Goal: Task Accomplishment & Management: Complete application form

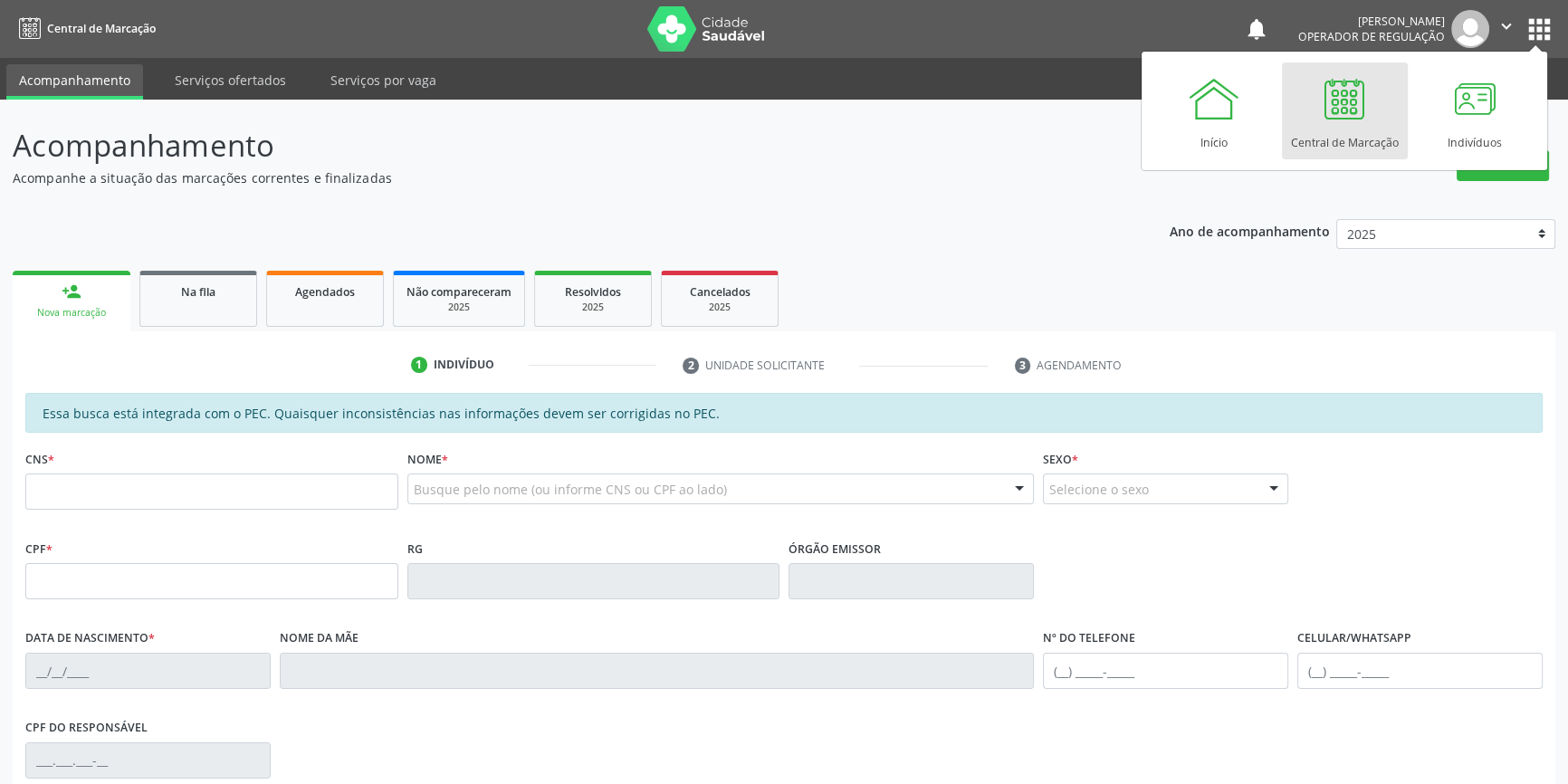
click at [1538, 32] on button "apps" at bounding box center [1539, 30] width 32 height 32
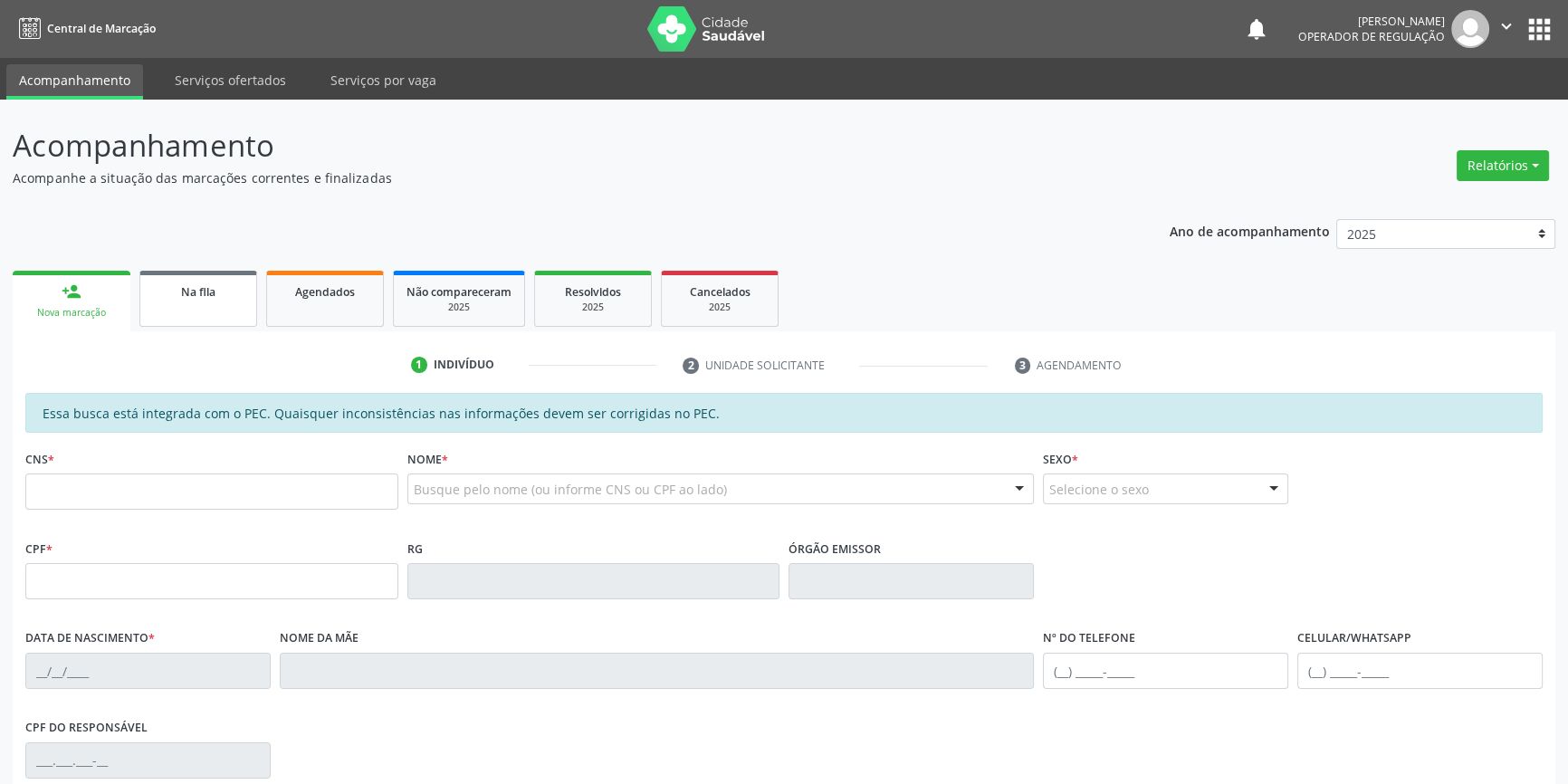
click at [159, 298] on div "Na fila" at bounding box center [198, 291] width 91 height 19
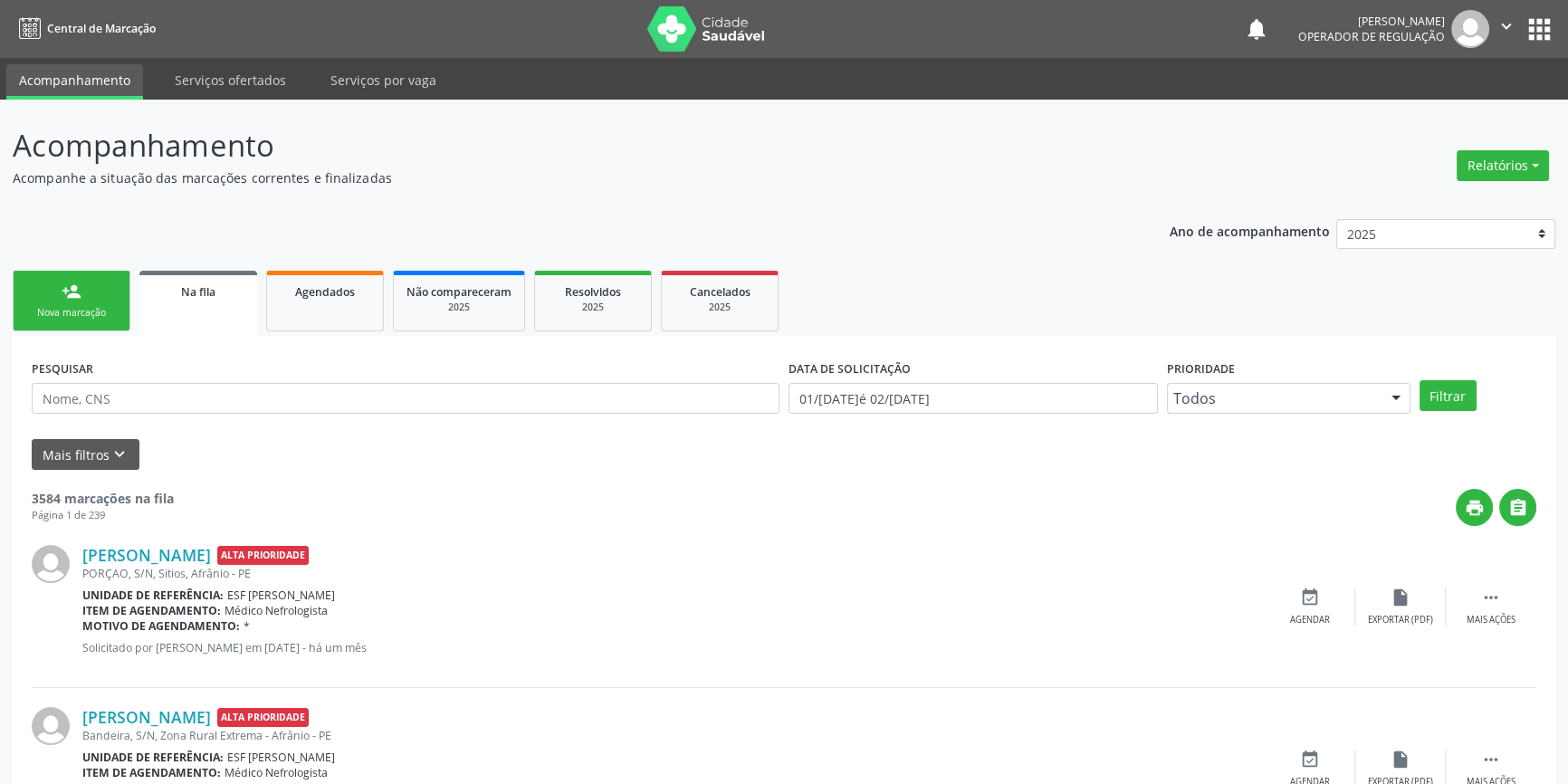
click at [195, 313] on link "Na fila" at bounding box center [197, 303] width 117 height 65
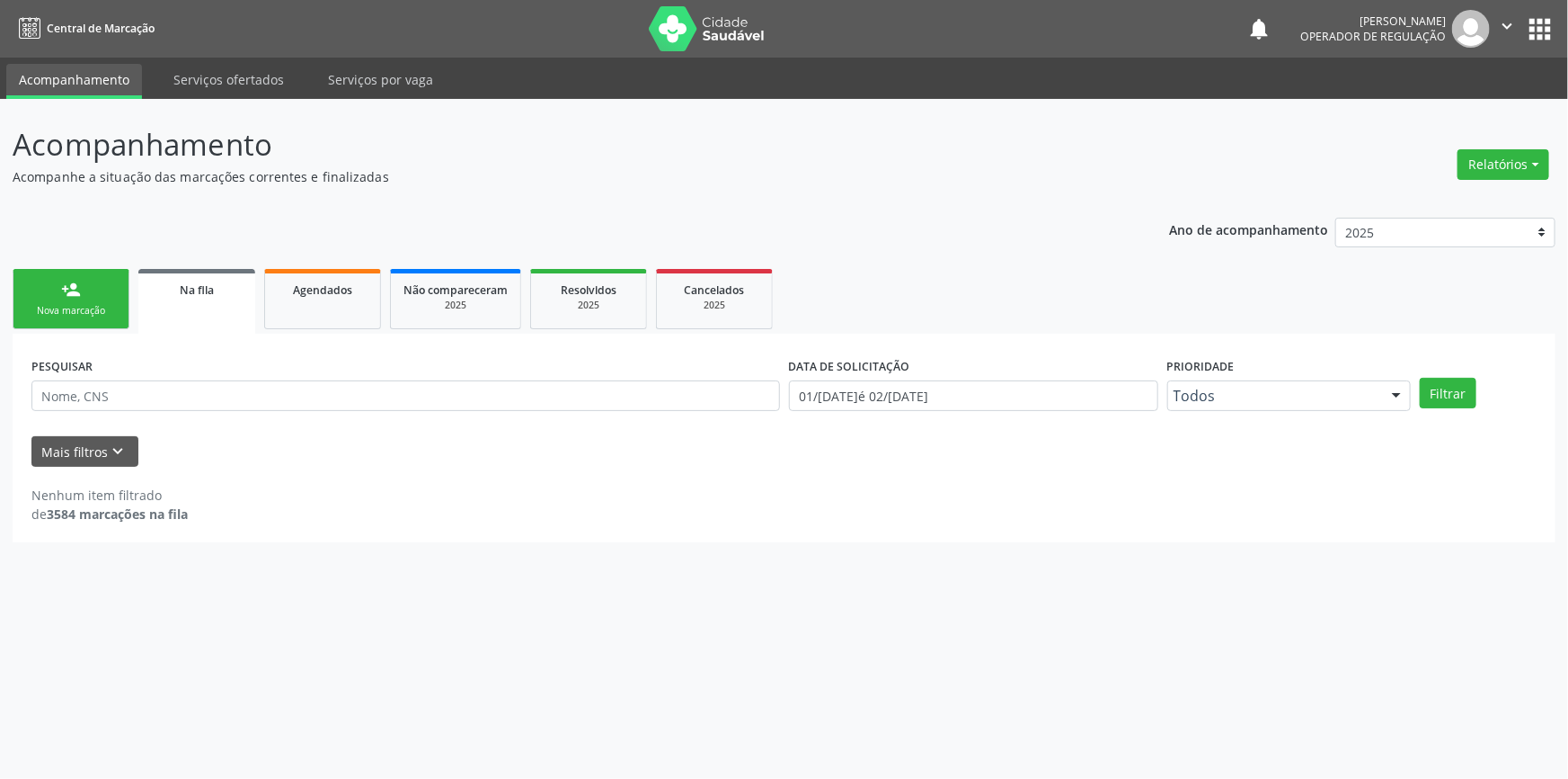
click at [22, 312] on link "person_add Nova marcação" at bounding box center [70, 299] width 116 height 61
click at [300, 317] on link "Agendados" at bounding box center [322, 299] width 116 height 61
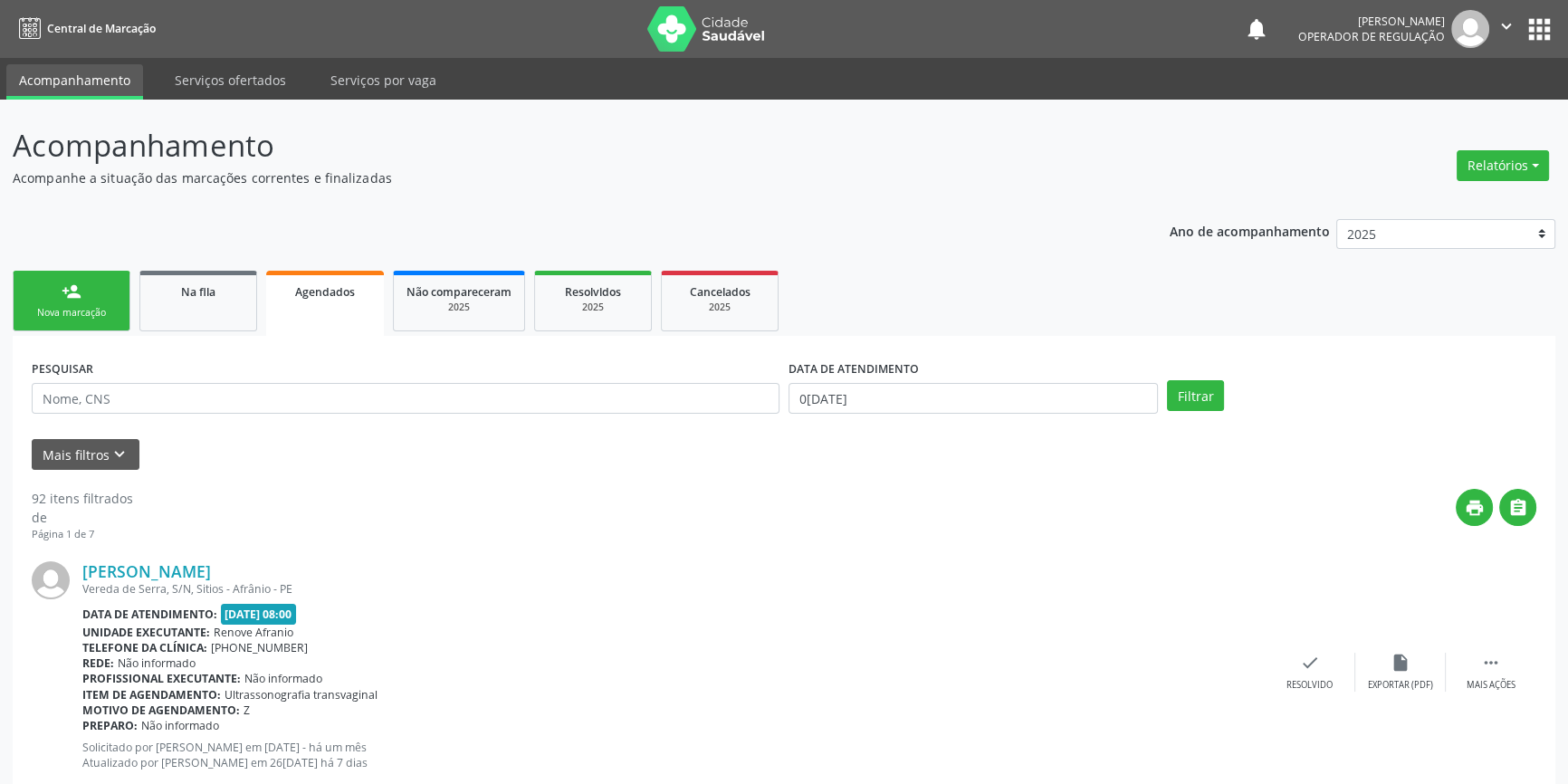
click at [101, 298] on link "person_add Nova marcação" at bounding box center [71, 301] width 117 height 61
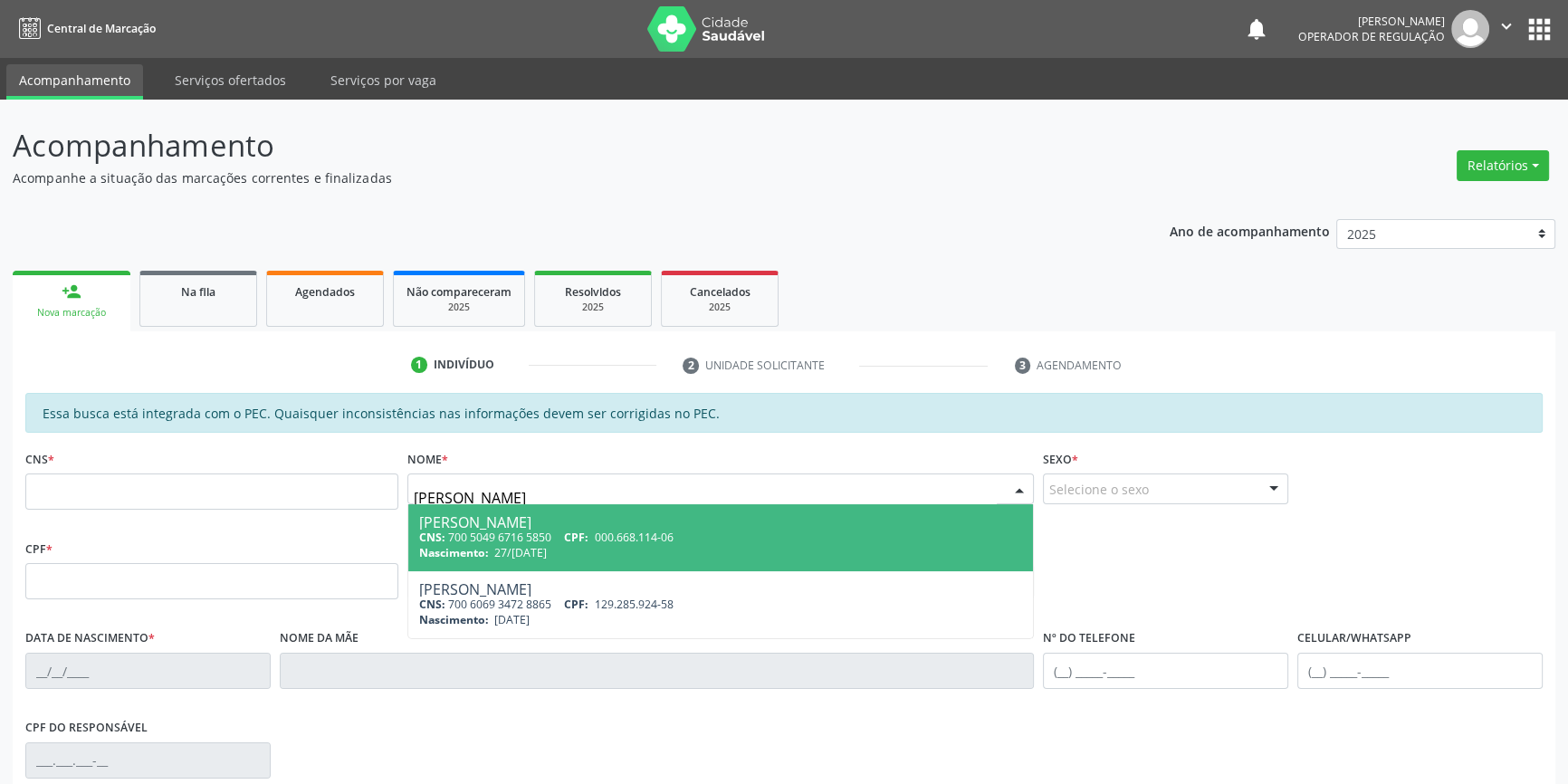
type input "jessica"
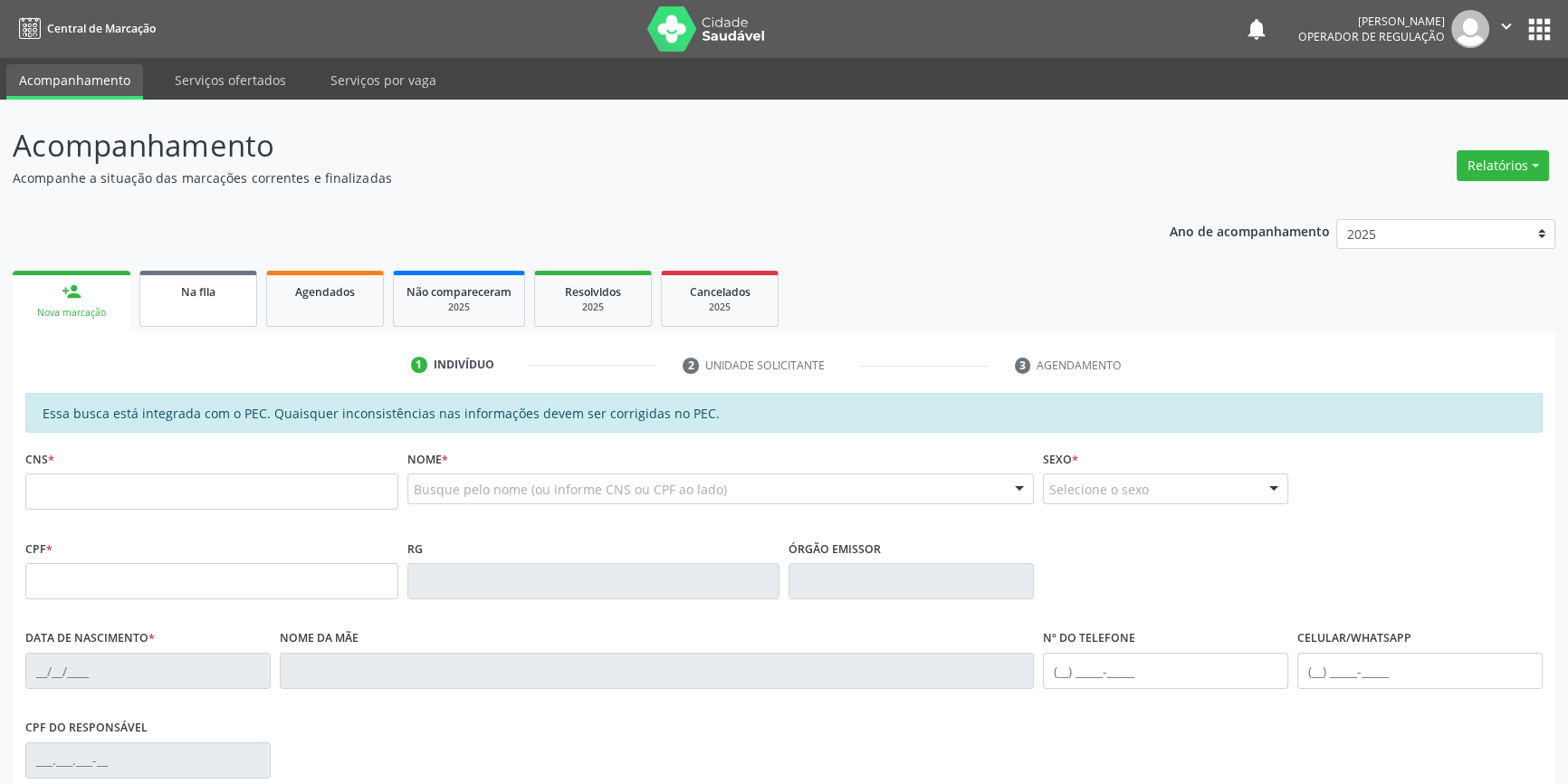
click at [230, 317] on link "Na fila" at bounding box center [197, 298] width 117 height 56
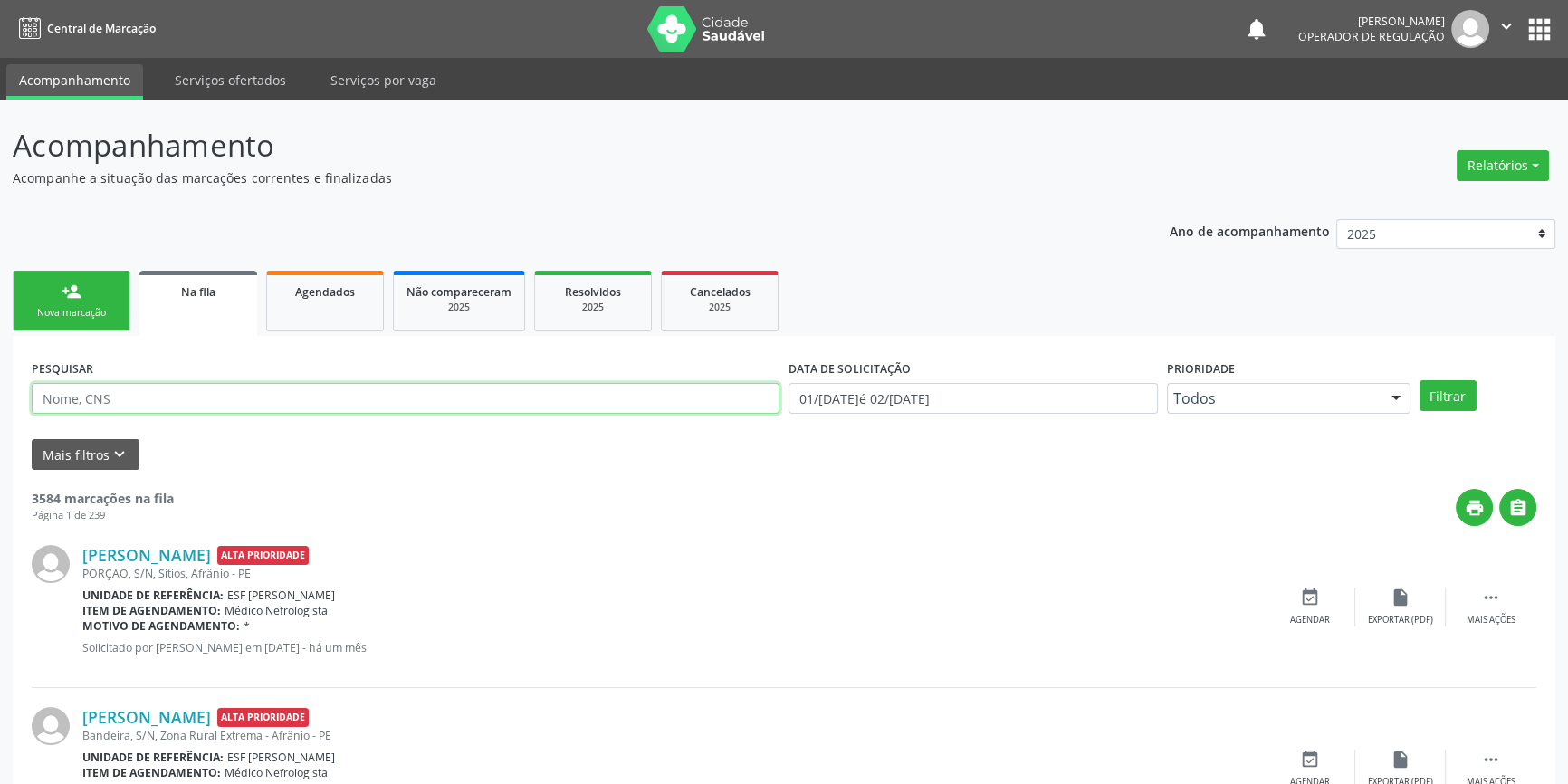
click at [237, 403] on input "text" at bounding box center [405, 398] width 748 height 31
type input "709005850571319"
click at [1442, 406] on button "Filtrar" at bounding box center [1448, 395] width 57 height 31
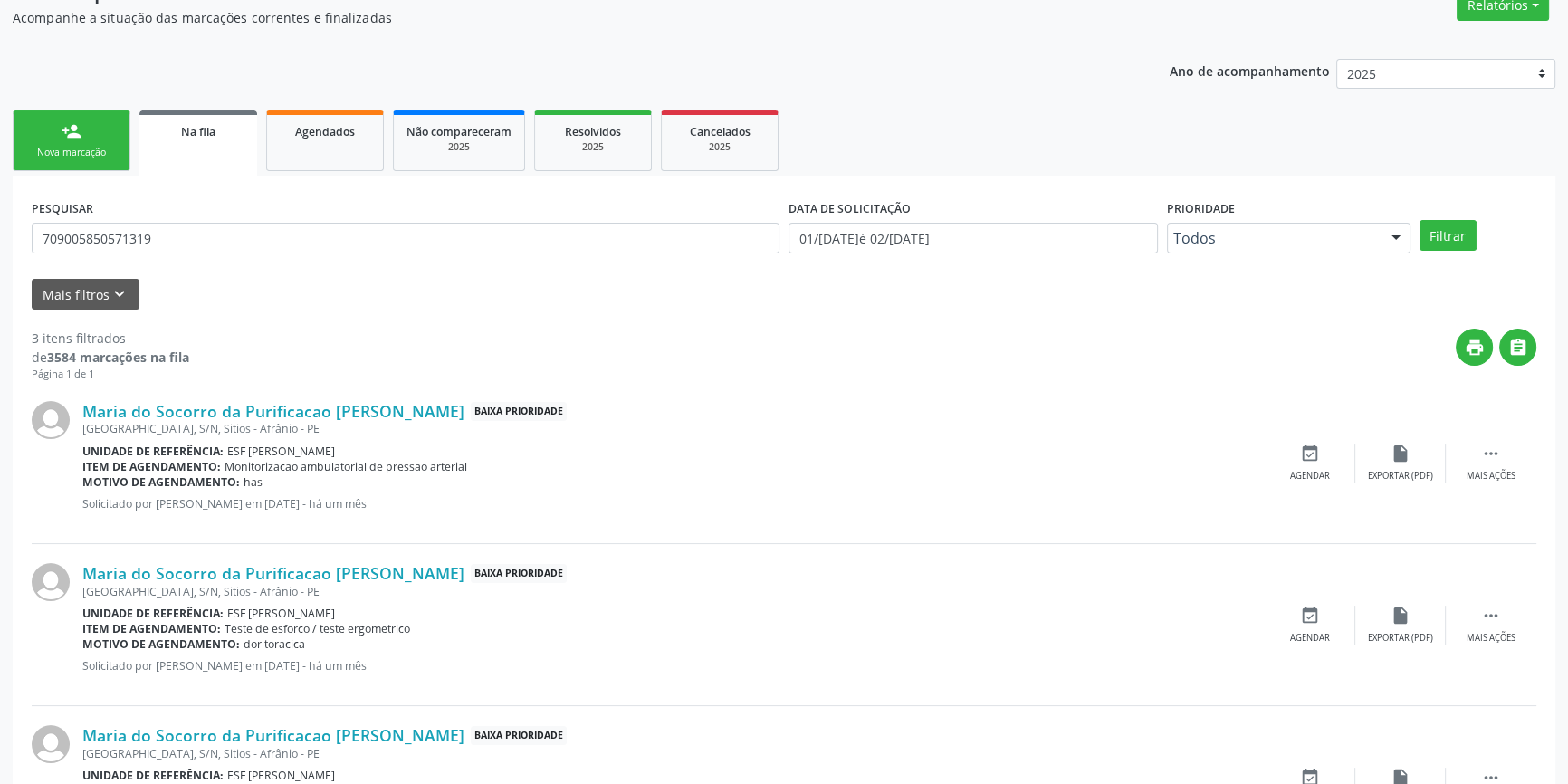
scroll to position [28, 0]
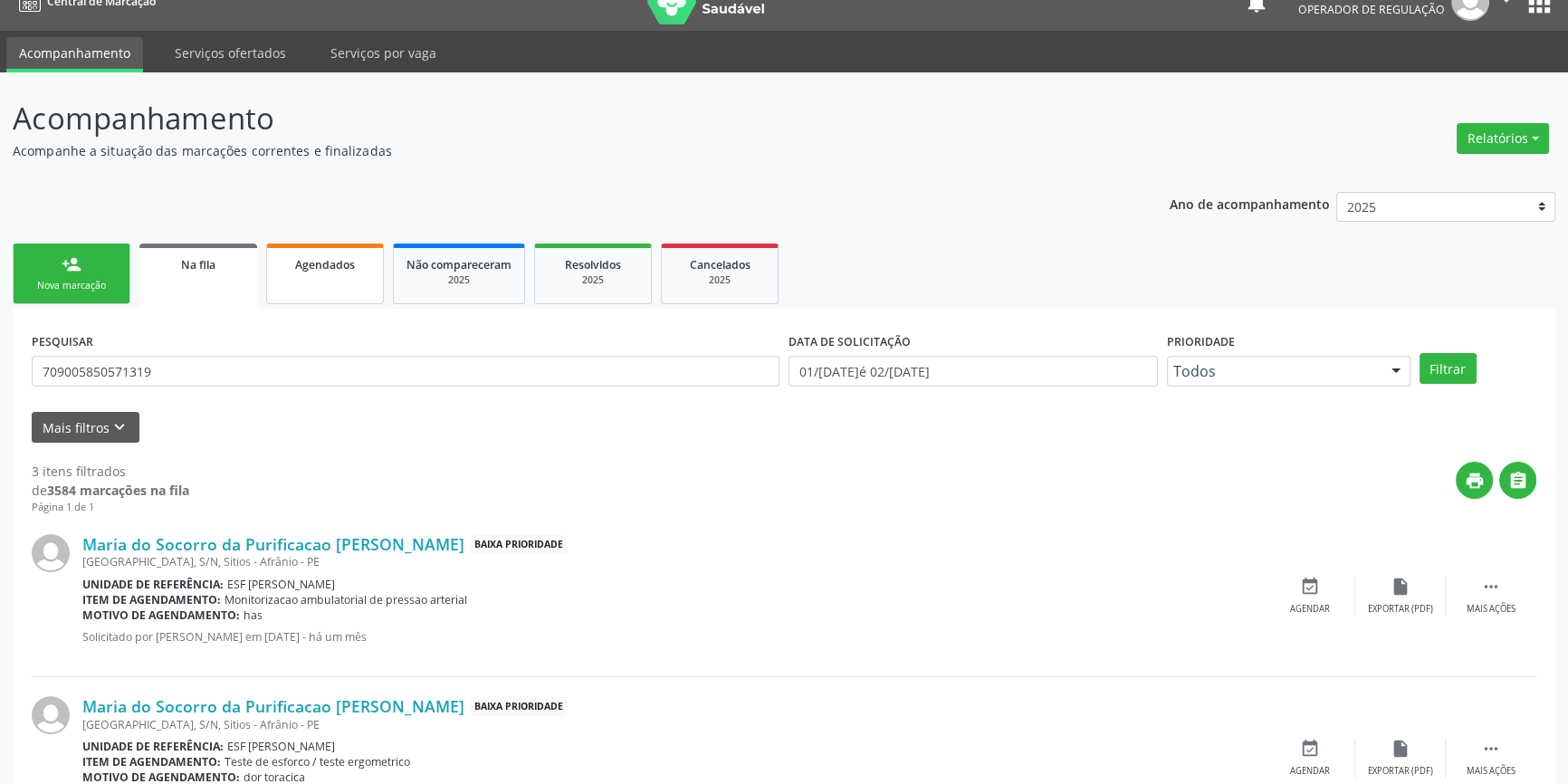
click at [320, 299] on link "Agendados" at bounding box center [324, 274] width 117 height 61
select select "8"
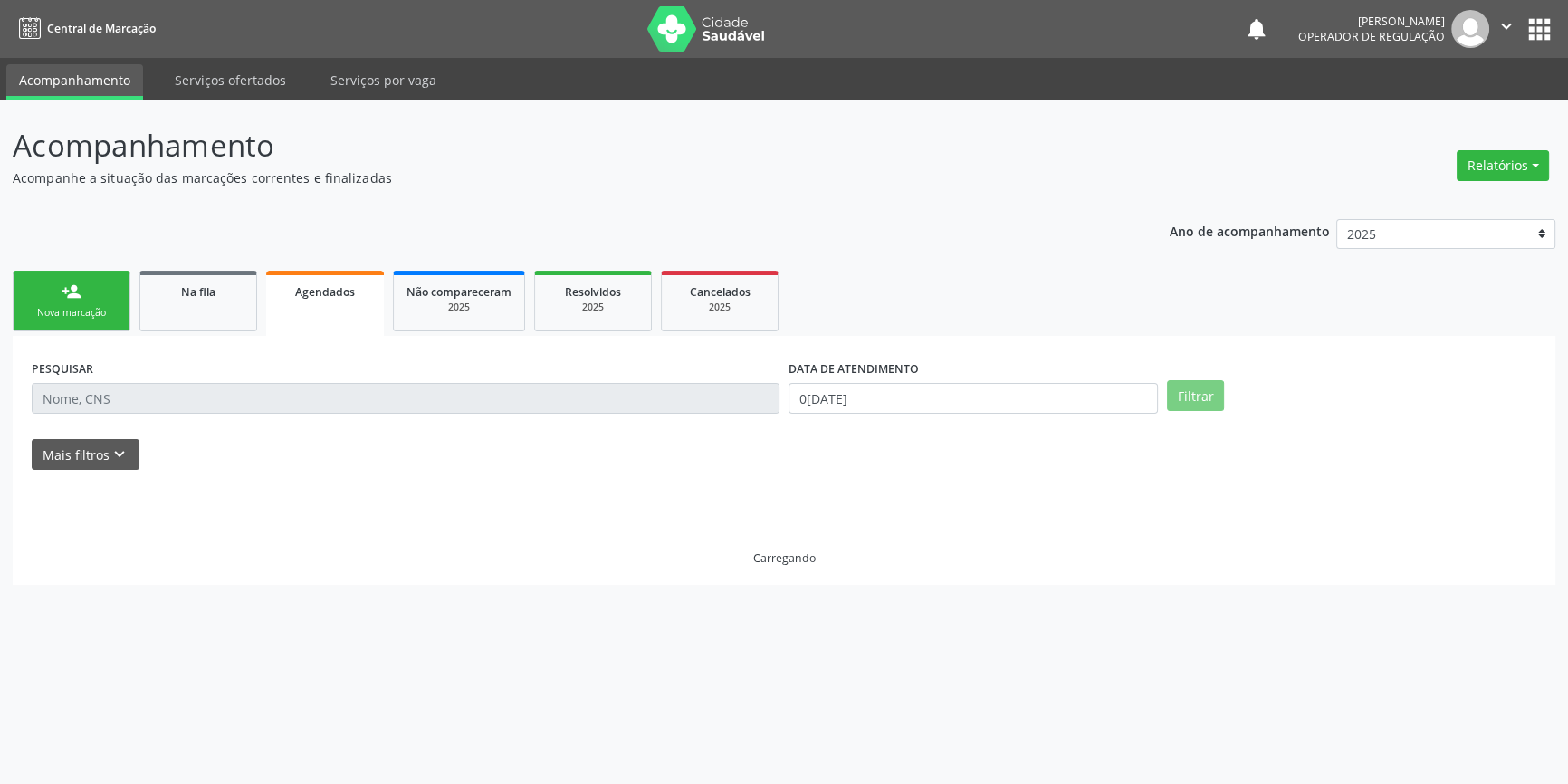
scroll to position [0, 0]
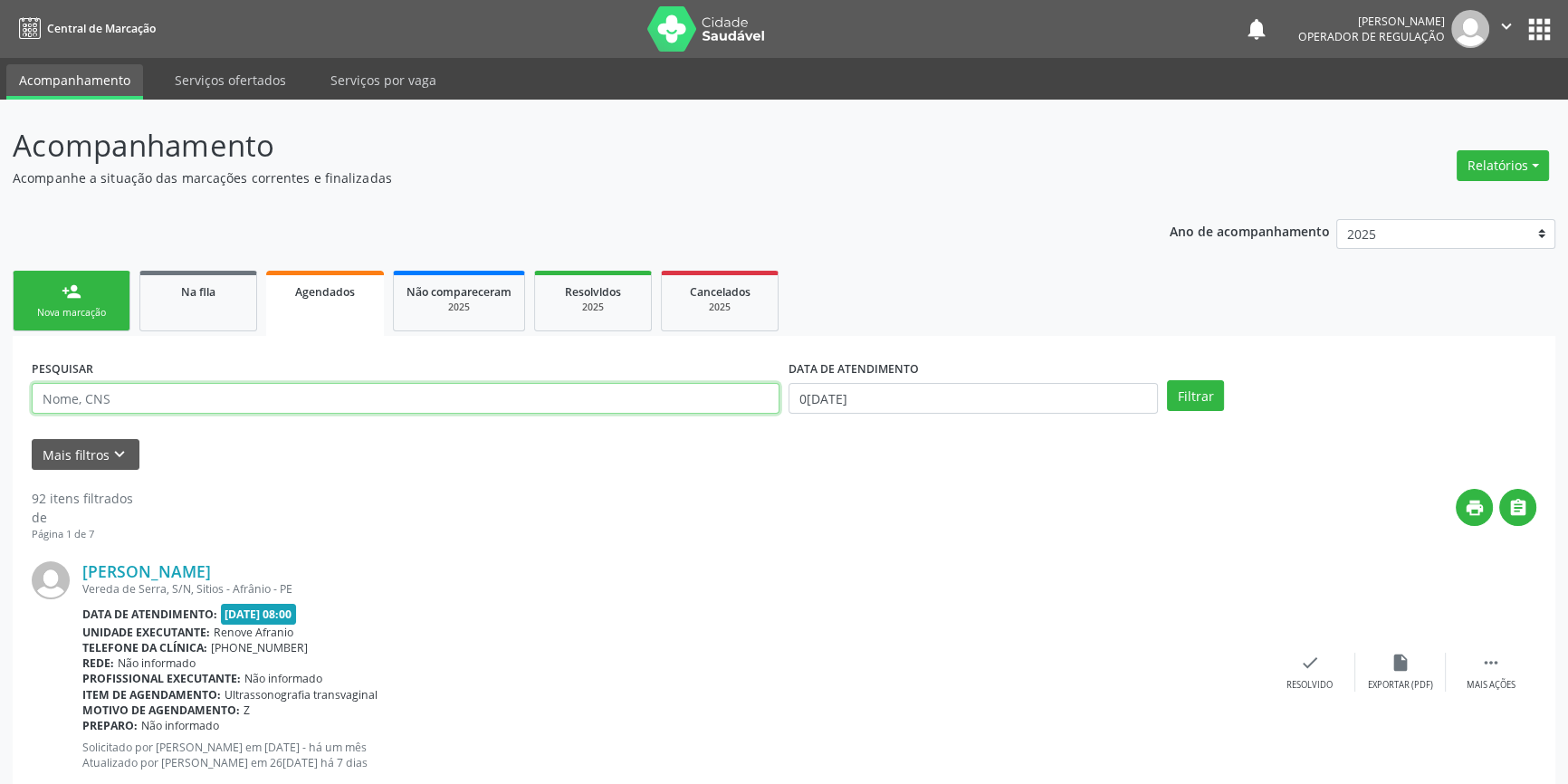
click at [156, 397] on input "text" at bounding box center [405, 398] width 748 height 31
paste input "709 0058 5057 1319"
type input "709 0058 5057 1319"
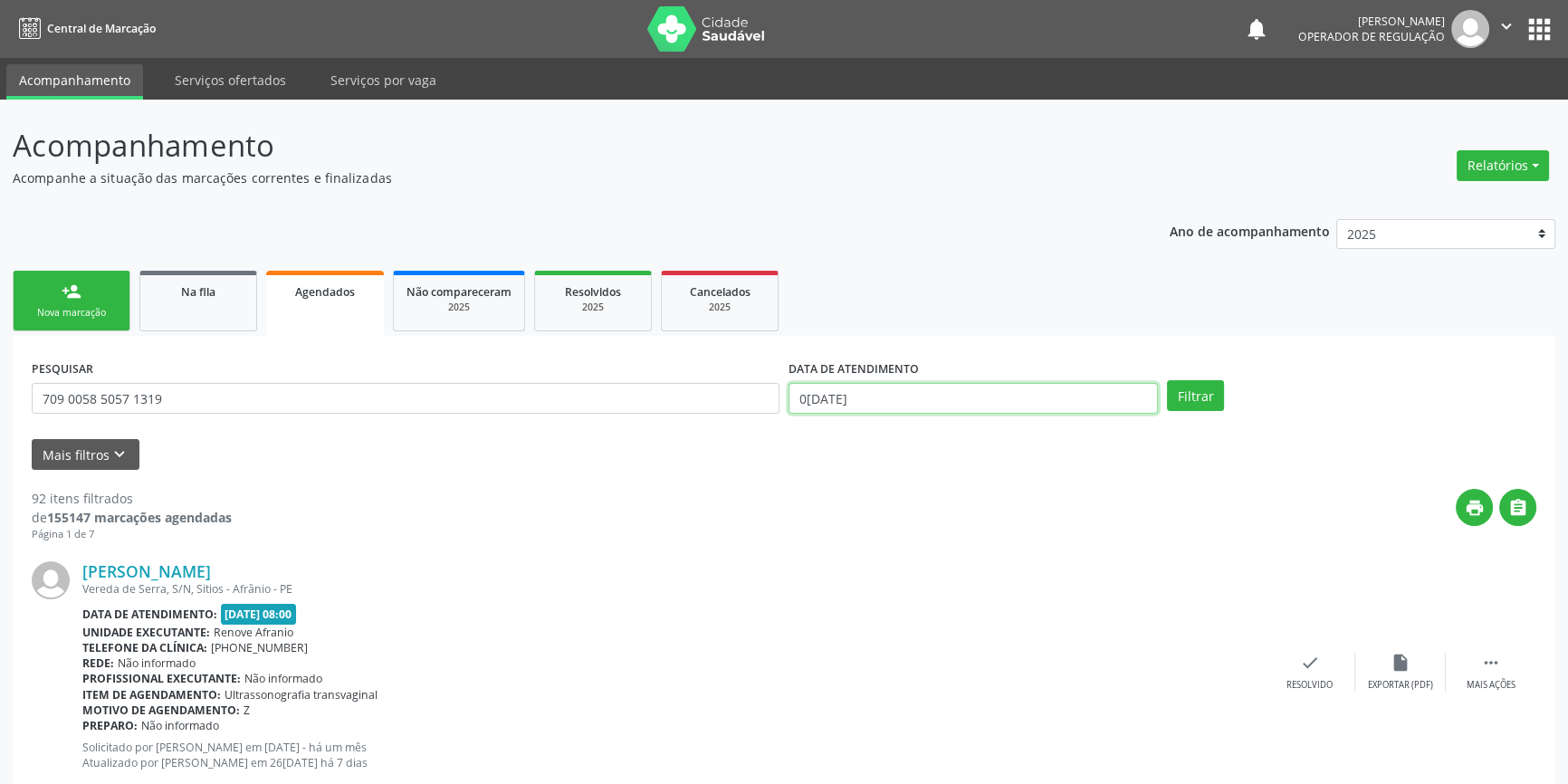
click at [868, 411] on body "Central de Marcação notifications Italo Souza Coelho Operador de regulação  Co…" at bounding box center [784, 392] width 1568 height 784
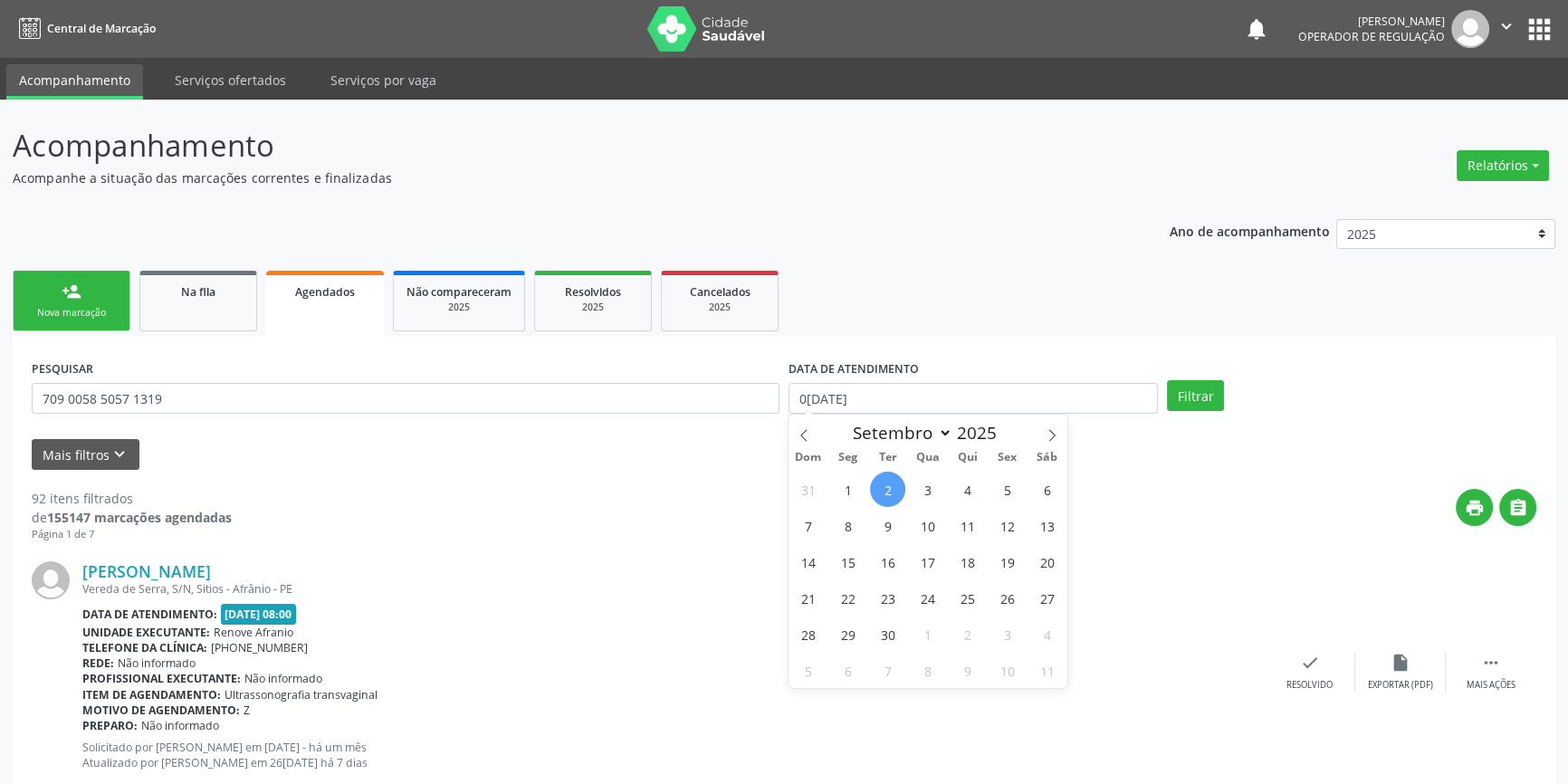
click at [806, 447] on div "Dom Seg Ter Qua Qui Sex Sáb" at bounding box center [927, 458] width 279 height 26
click at [805, 442] on span at bounding box center [803, 429] width 31 height 31
click at [804, 434] on icon at bounding box center [803, 434] width 13 height 13
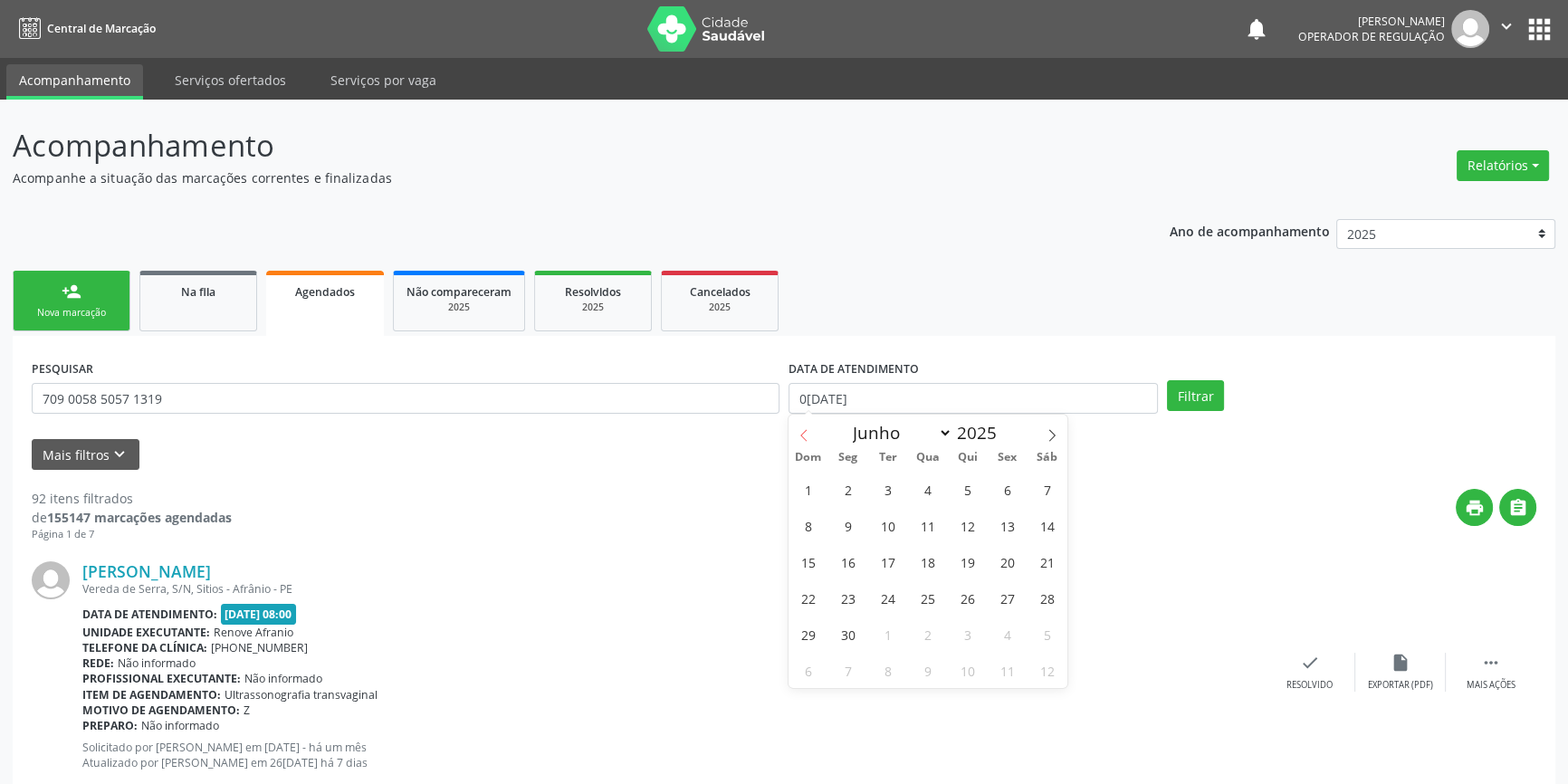
select select "4"
click at [974, 489] on span "1" at bounding box center [968, 490] width 35 height 35
type input "01/05/2025"
click at [1051, 434] on icon at bounding box center [1052, 434] width 13 height 13
click at [1051, 433] on icon at bounding box center [1052, 434] width 13 height 13
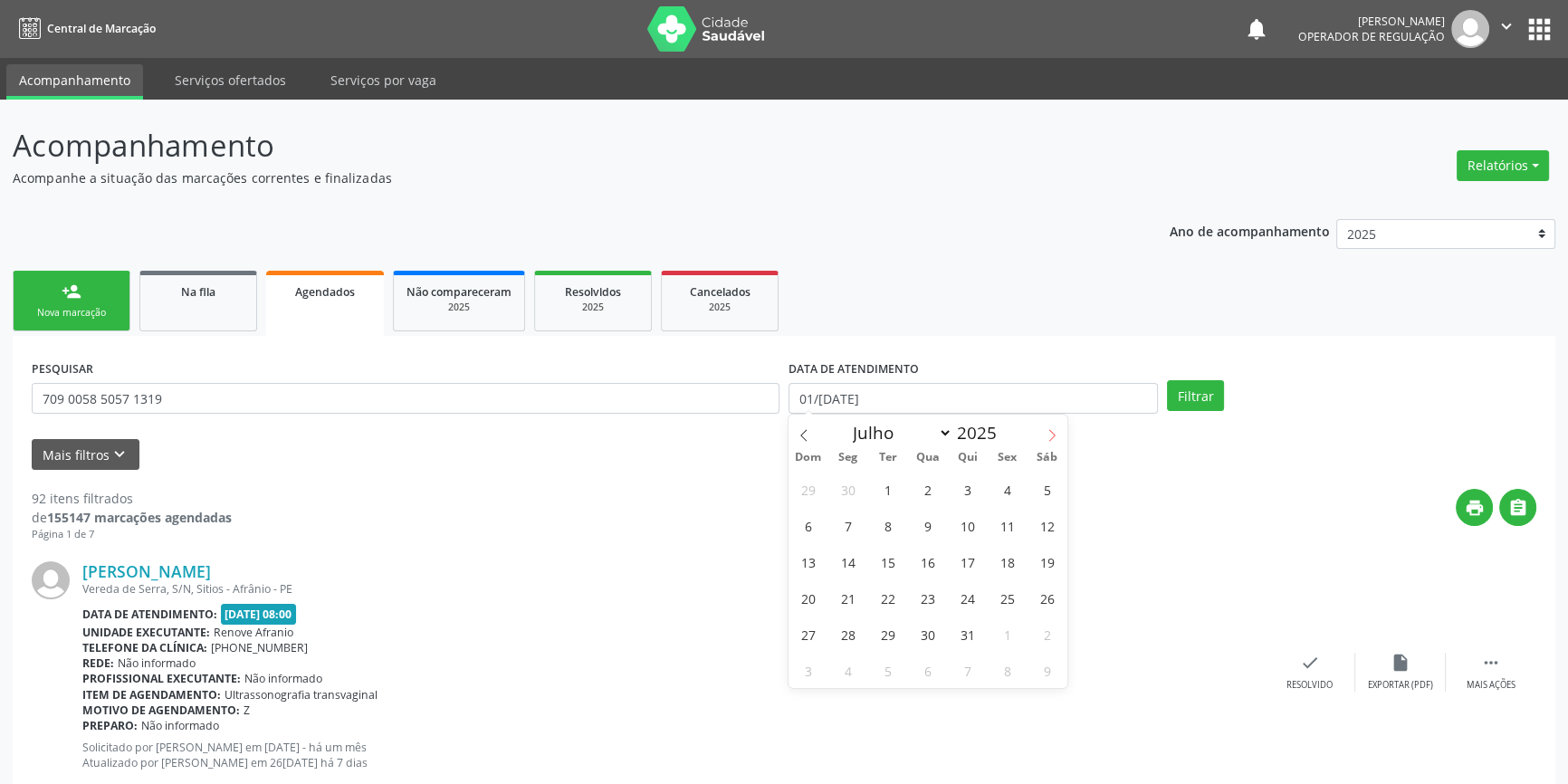
click at [1051, 433] on icon at bounding box center [1052, 434] width 13 height 13
click at [1055, 424] on span at bounding box center [1052, 429] width 31 height 31
select select "8"
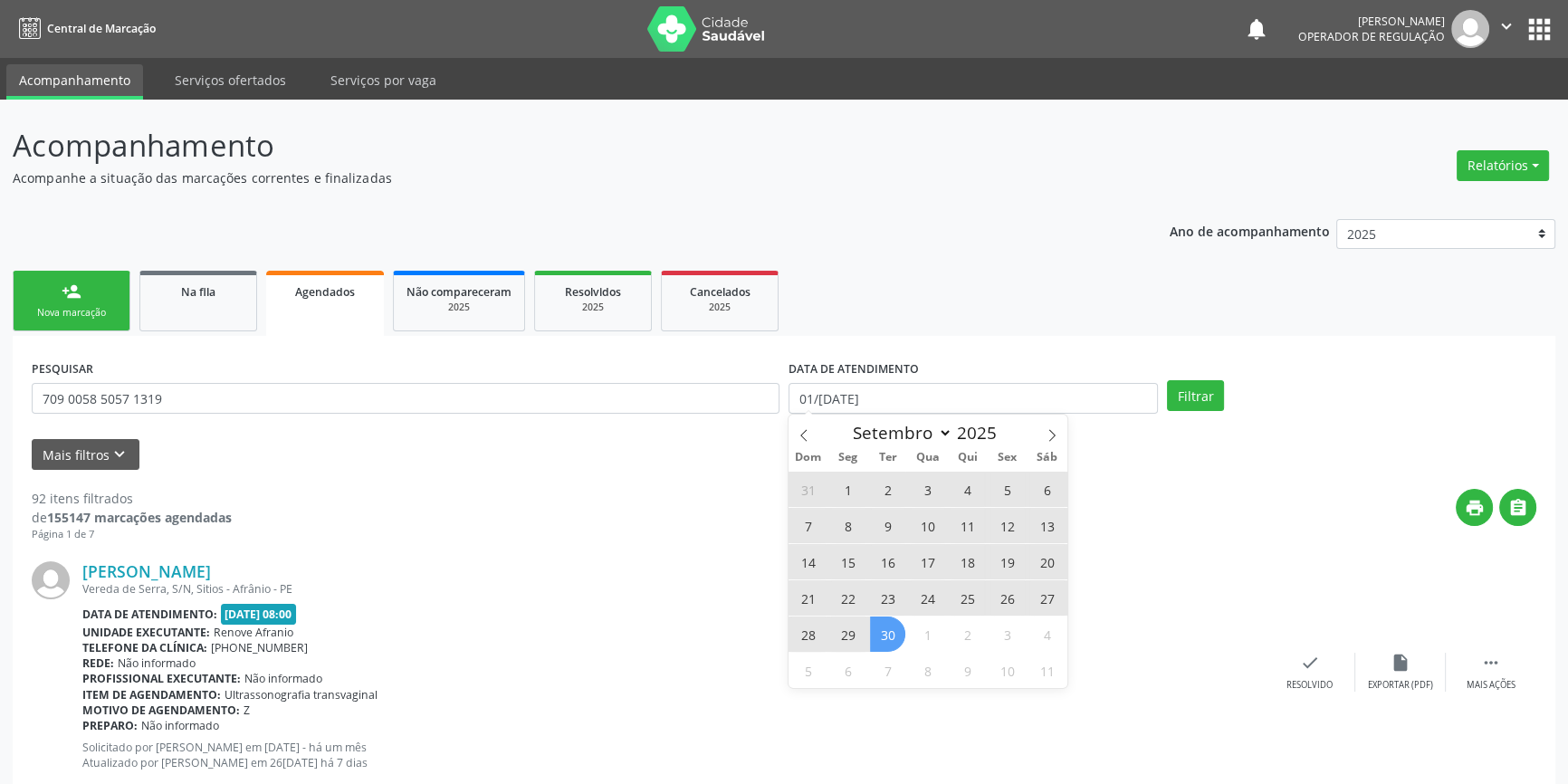
click at [886, 622] on span "30" at bounding box center [888, 634] width 35 height 35
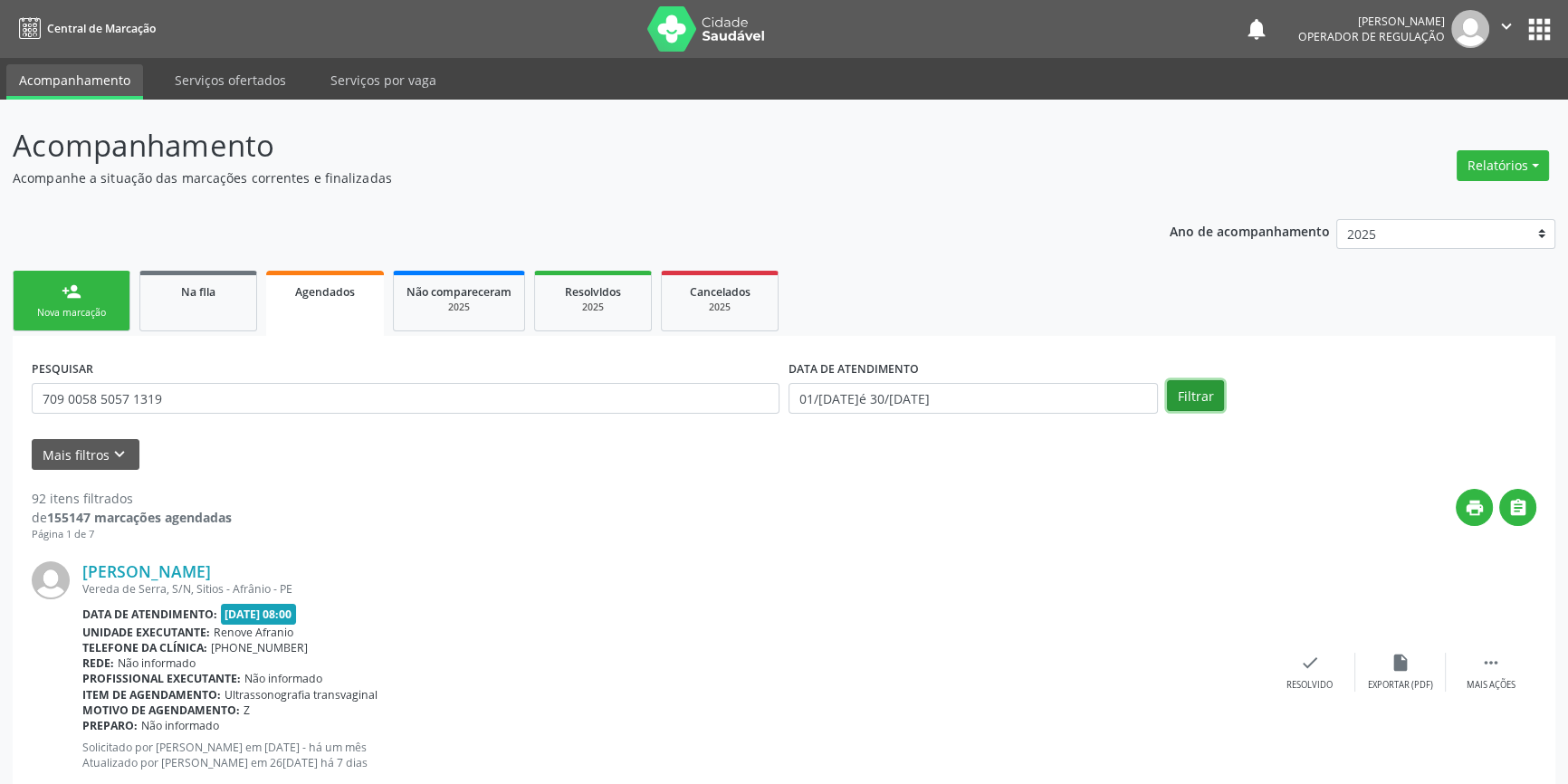
click at [1168, 402] on button "Filtrar" at bounding box center [1195, 395] width 57 height 31
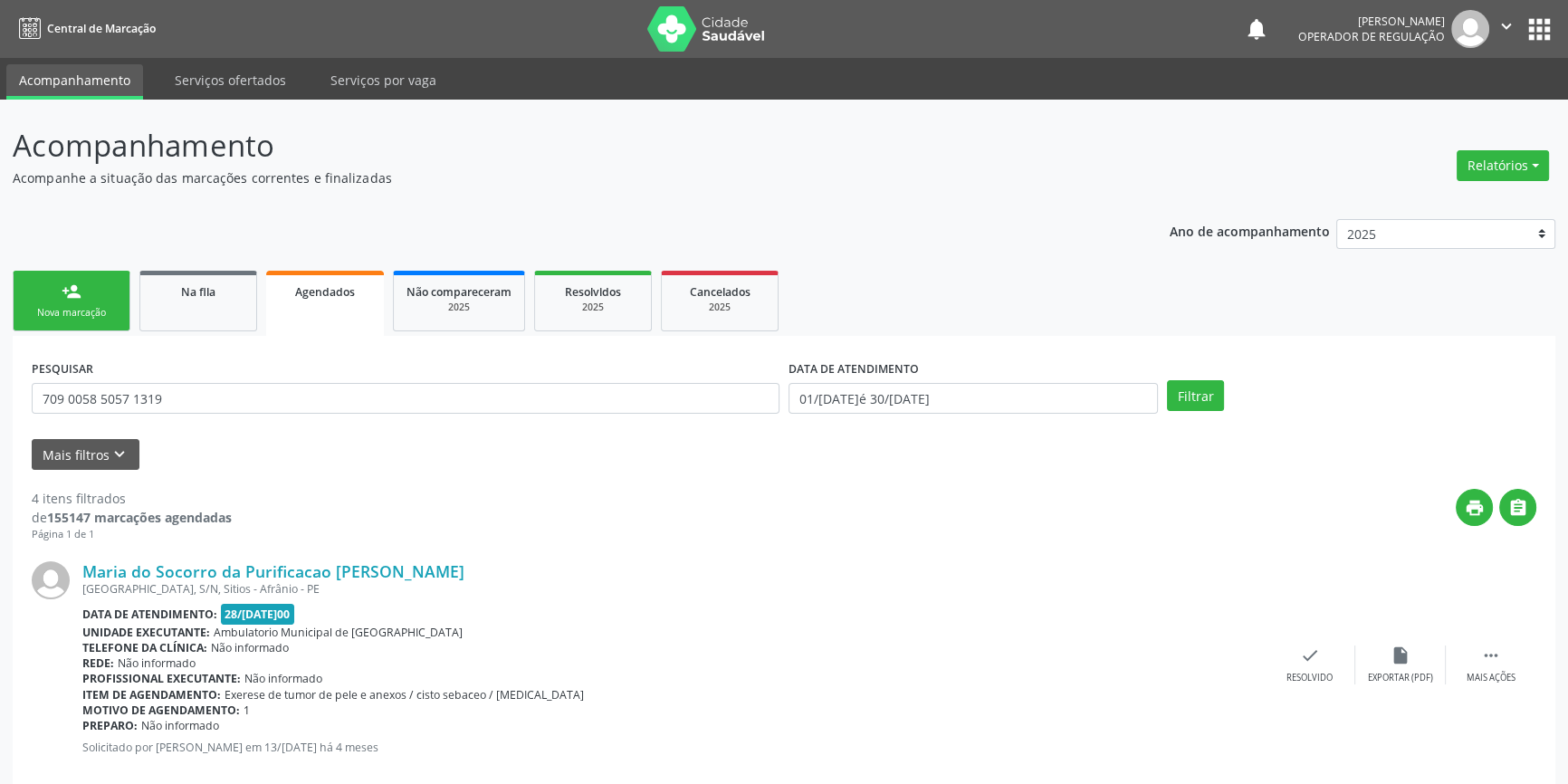
click at [102, 322] on link "person_add Nova marcação" at bounding box center [71, 301] width 117 height 61
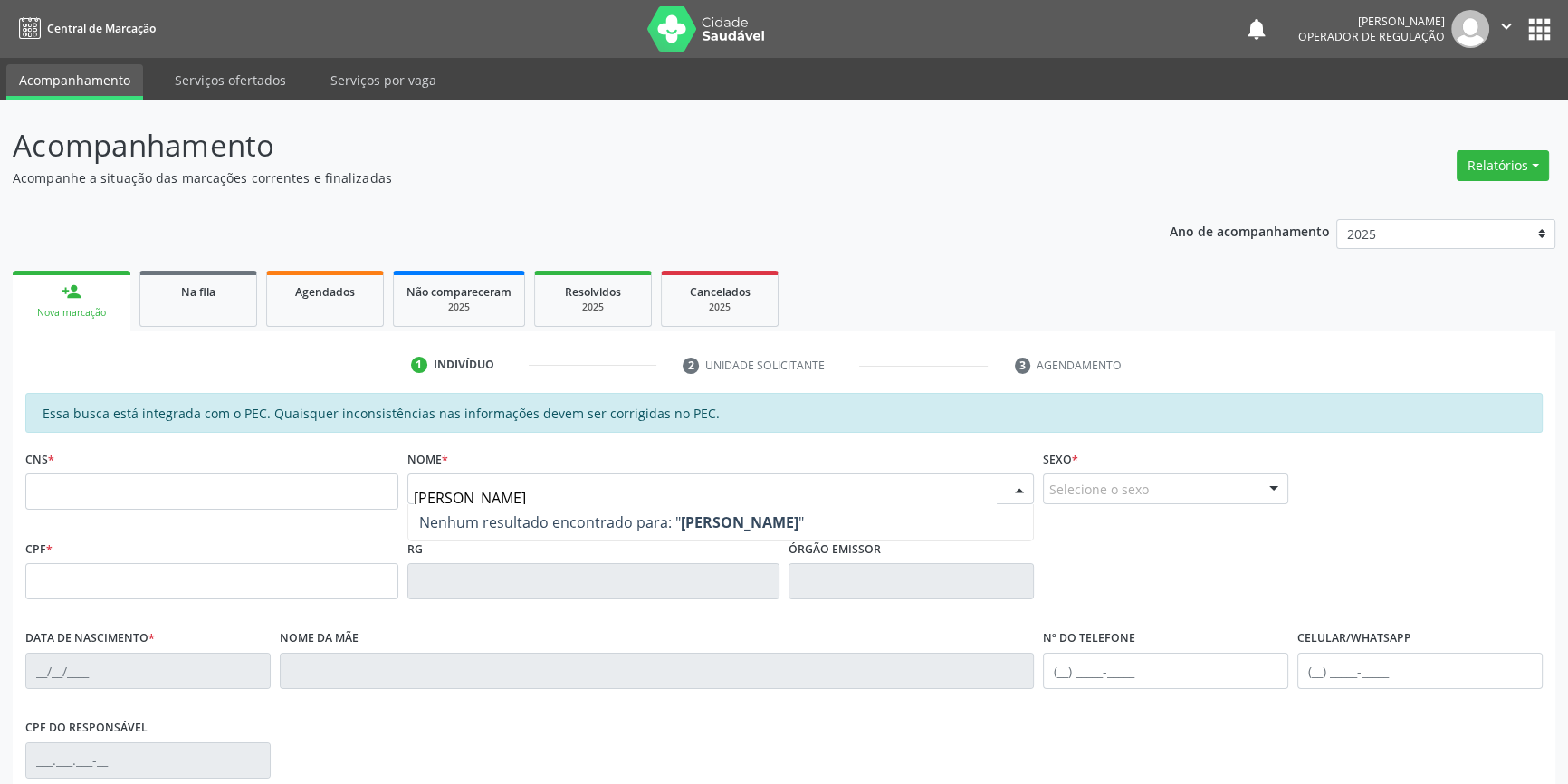
type input "RAIMUNDO LUIZ DA CRUZ"
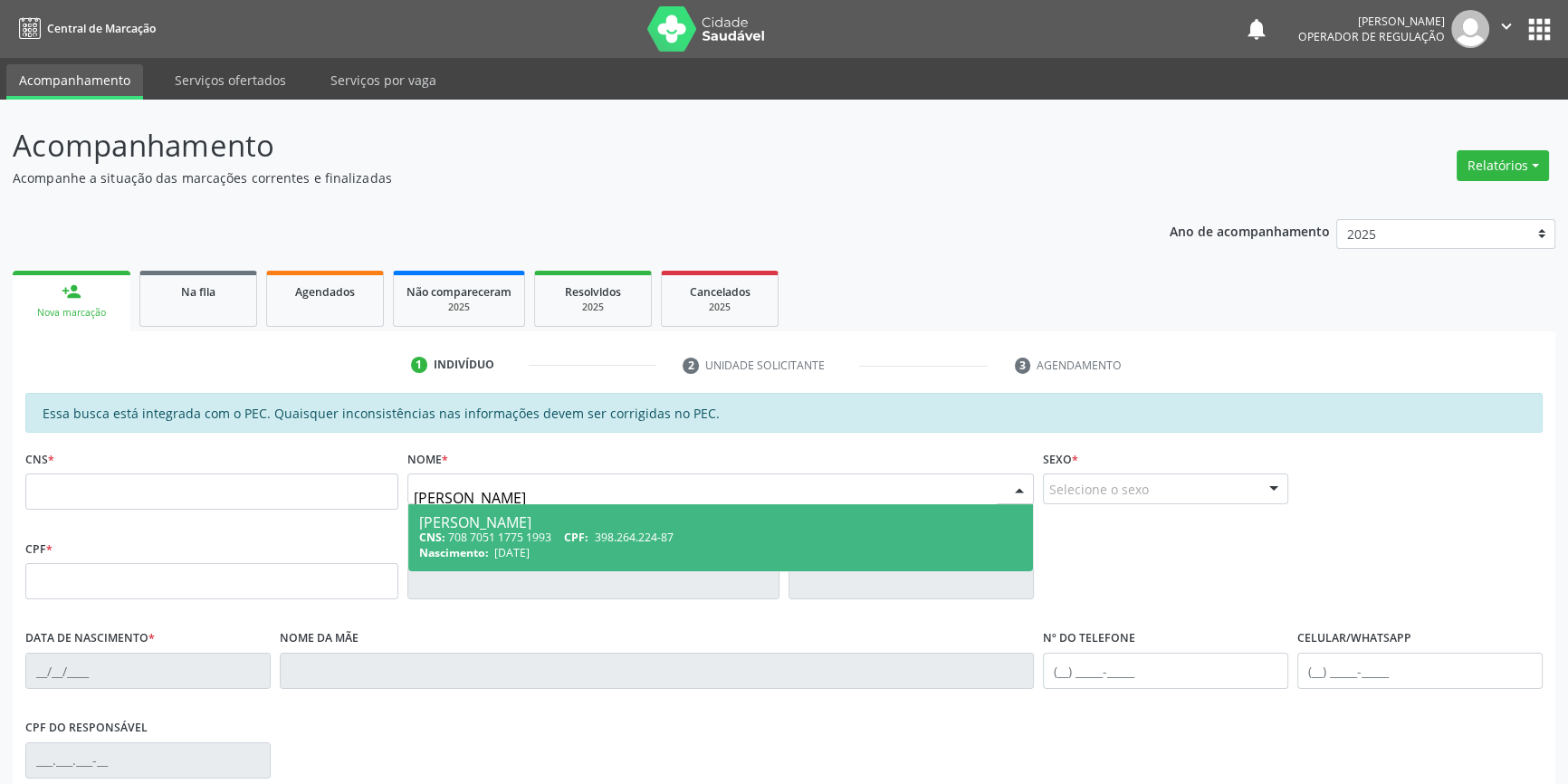
click at [599, 542] on span "398.264.224-87" at bounding box center [635, 537] width 79 height 16
type input "708 7051 1775 1993"
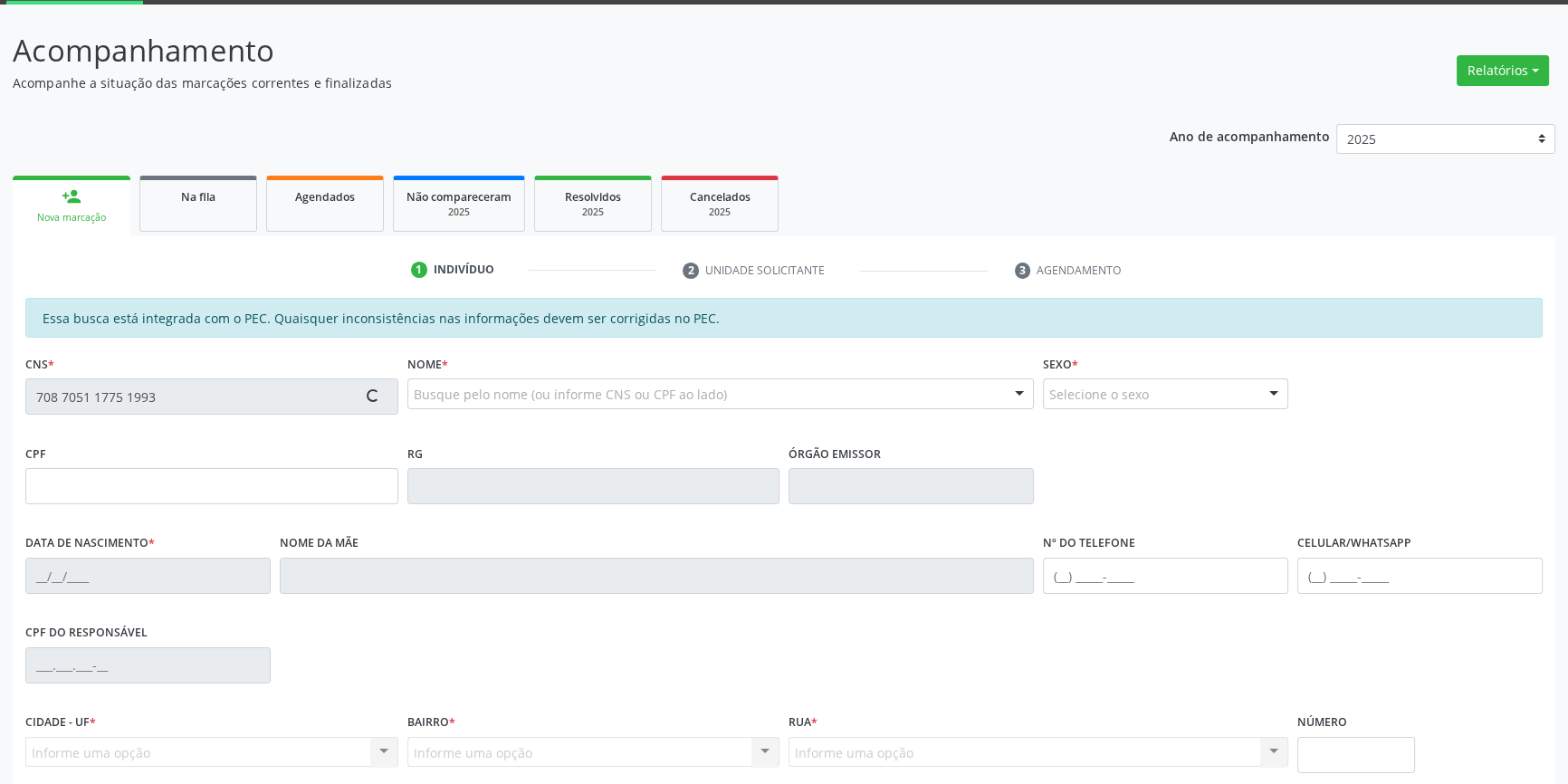
scroll to position [248, 0]
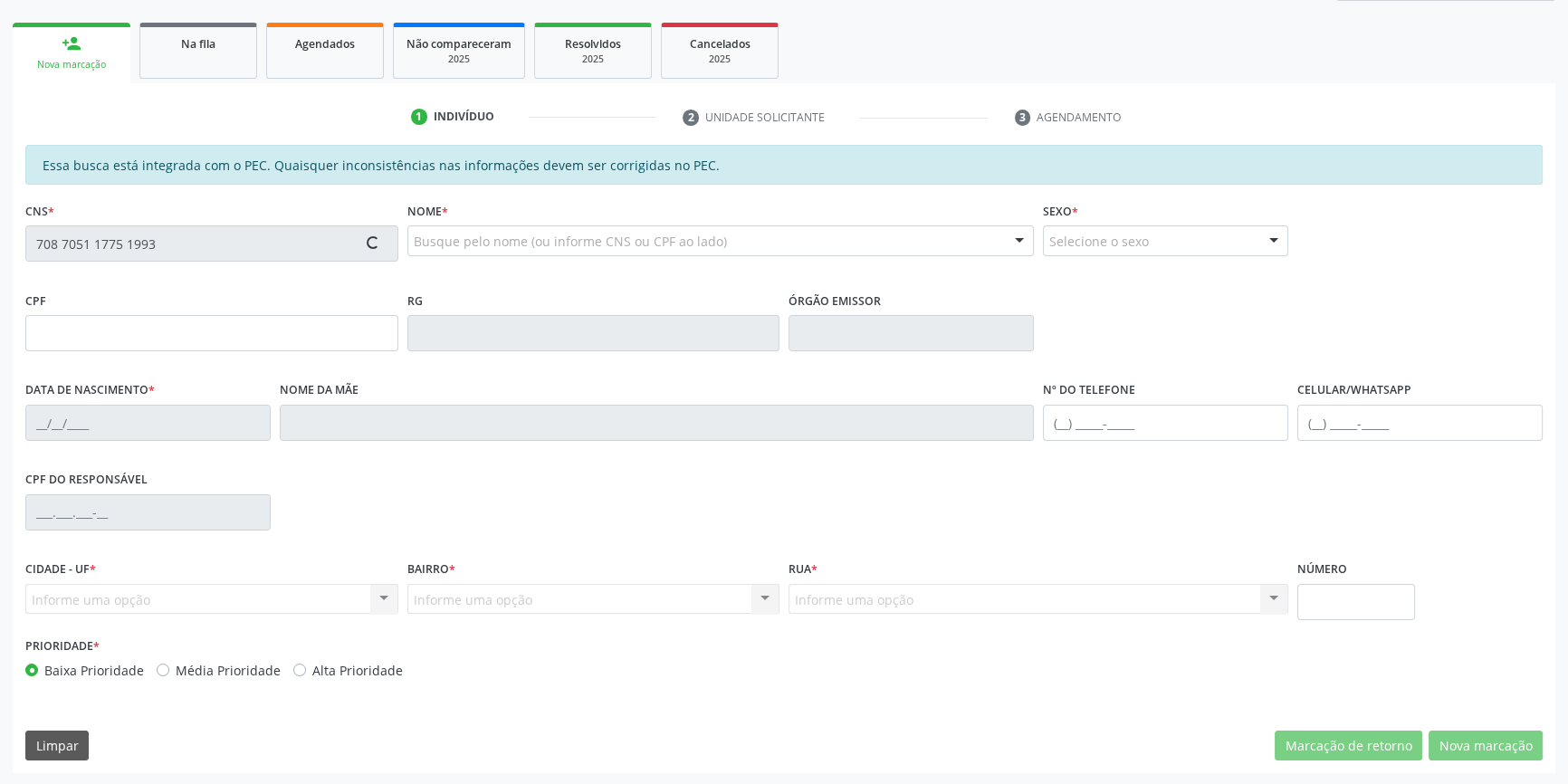
type input "398.264.224-87"
type input "13/08/1968"
type input "Ercilia Nonata da Cruz"
type input "(89) 99428-2644"
type input "S/N"
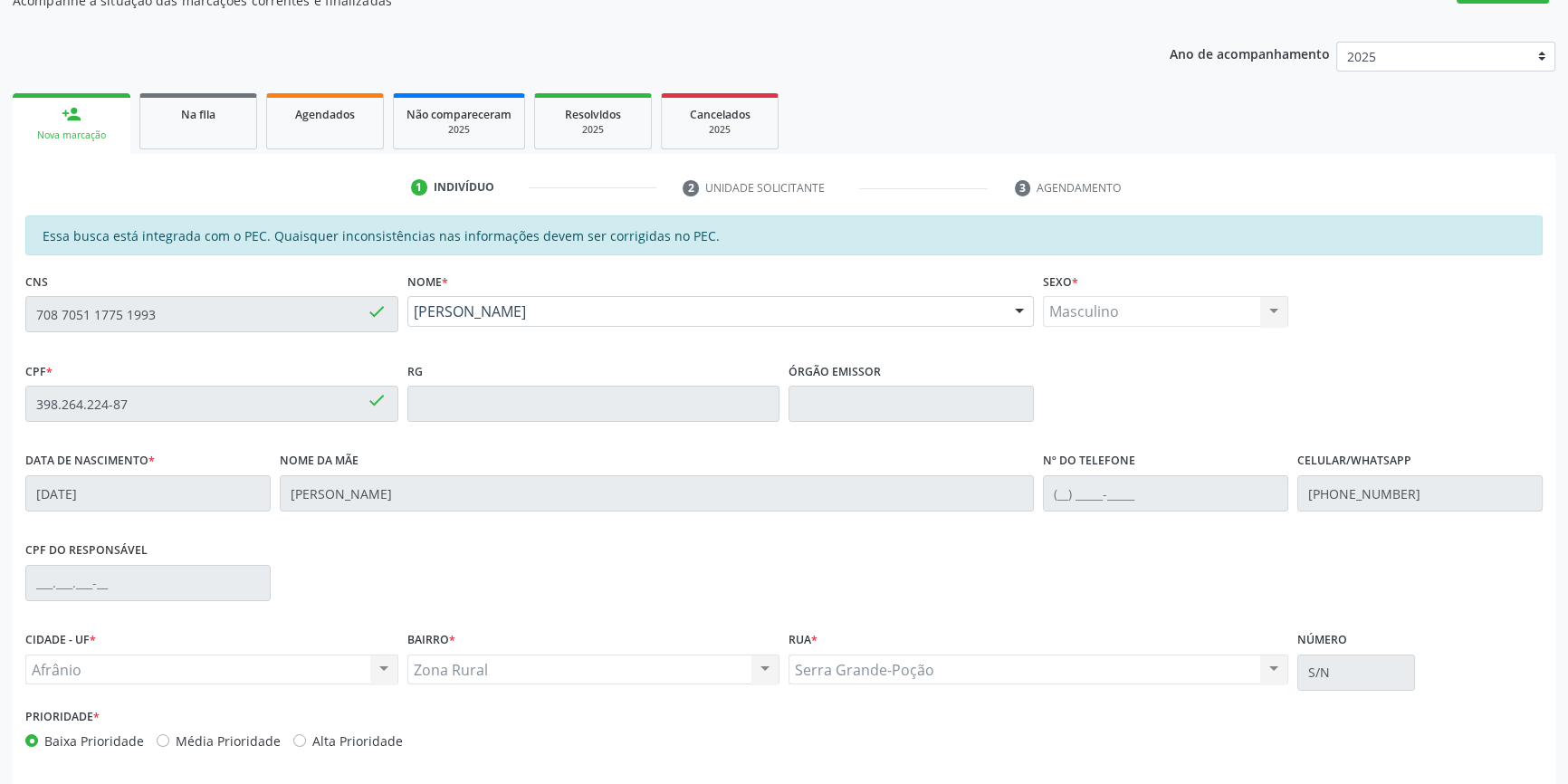
scroll to position [84, 0]
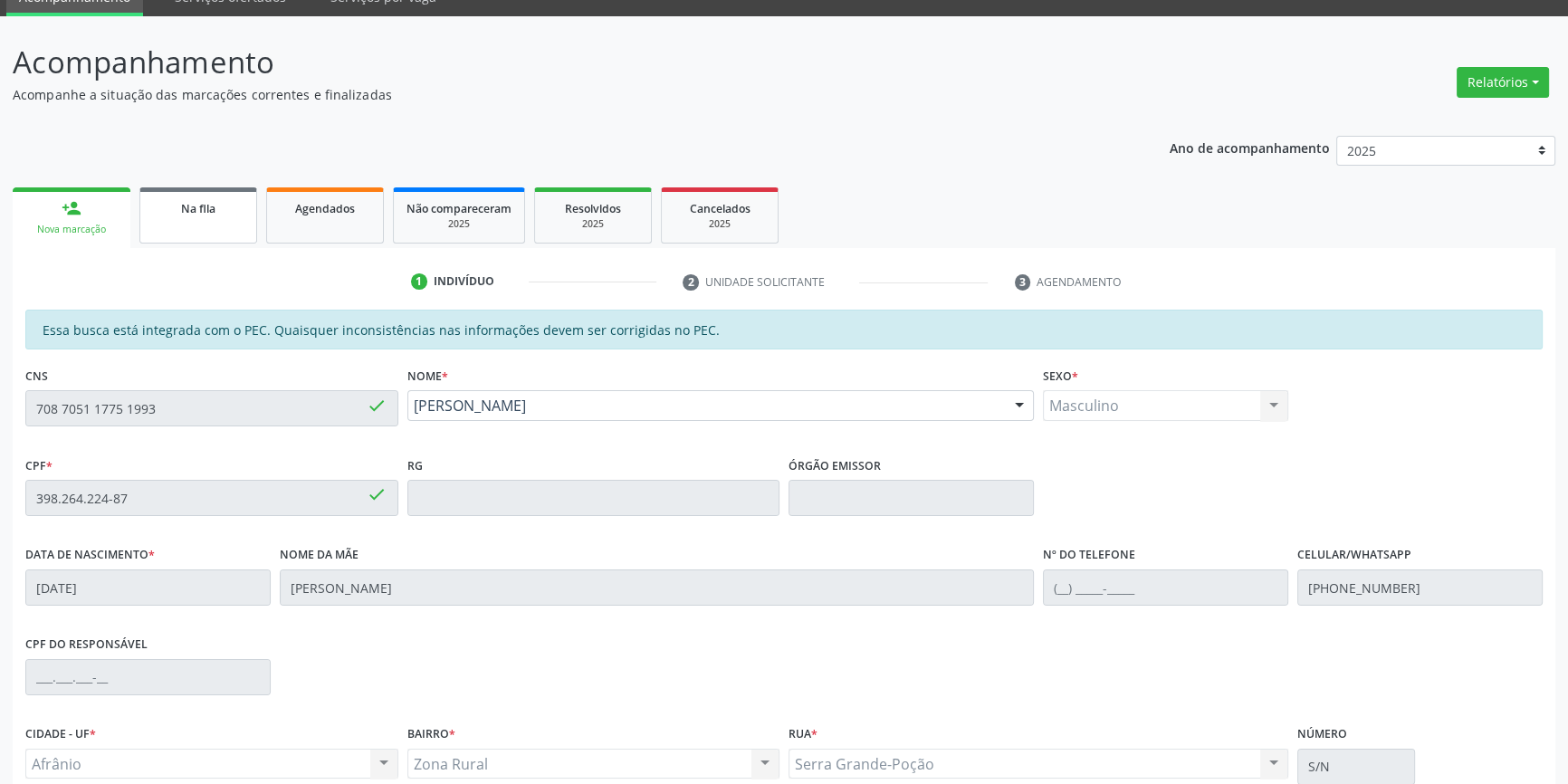
click at [203, 226] on link "Na fila" at bounding box center [197, 215] width 117 height 56
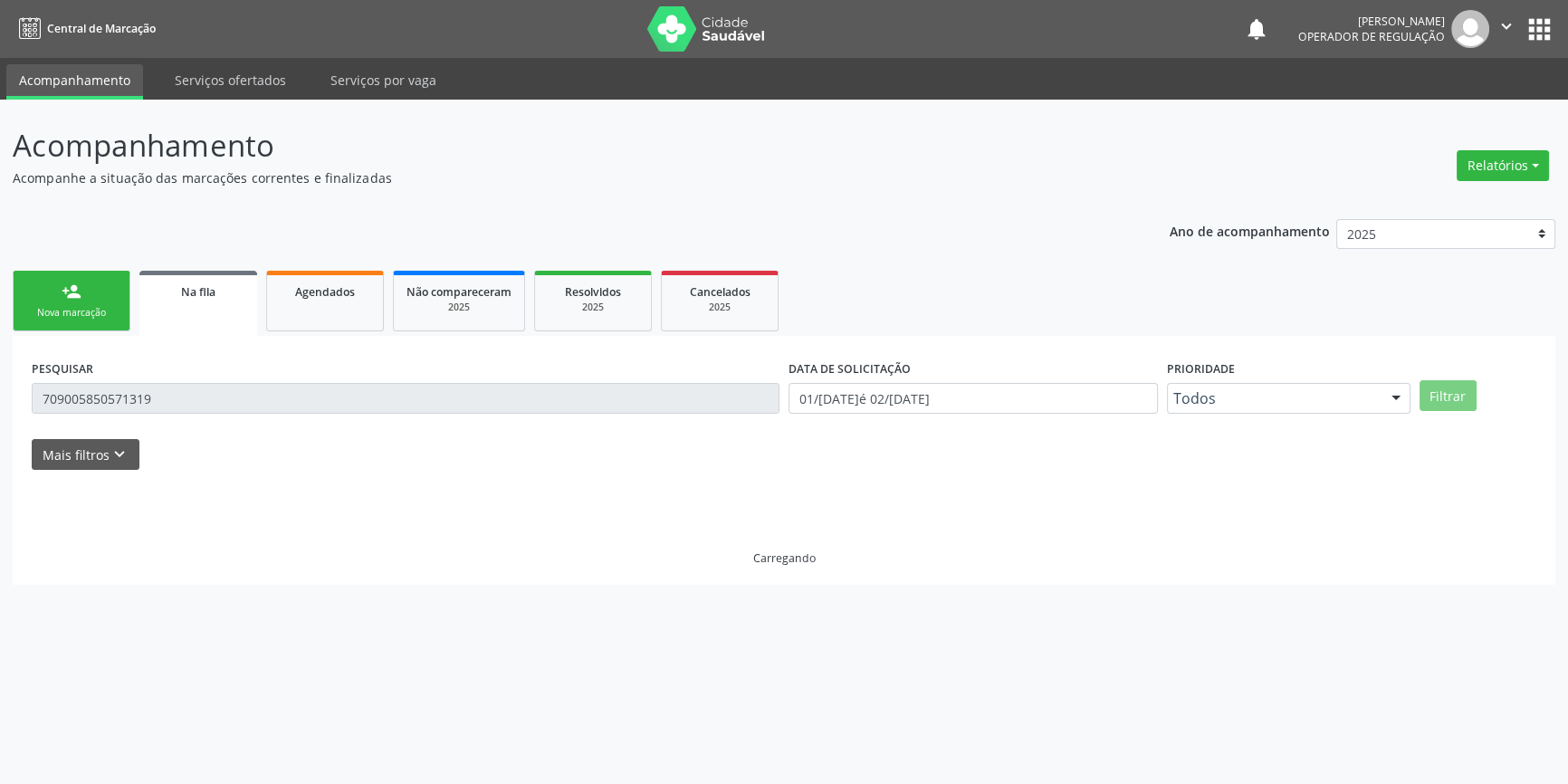
scroll to position [0, 0]
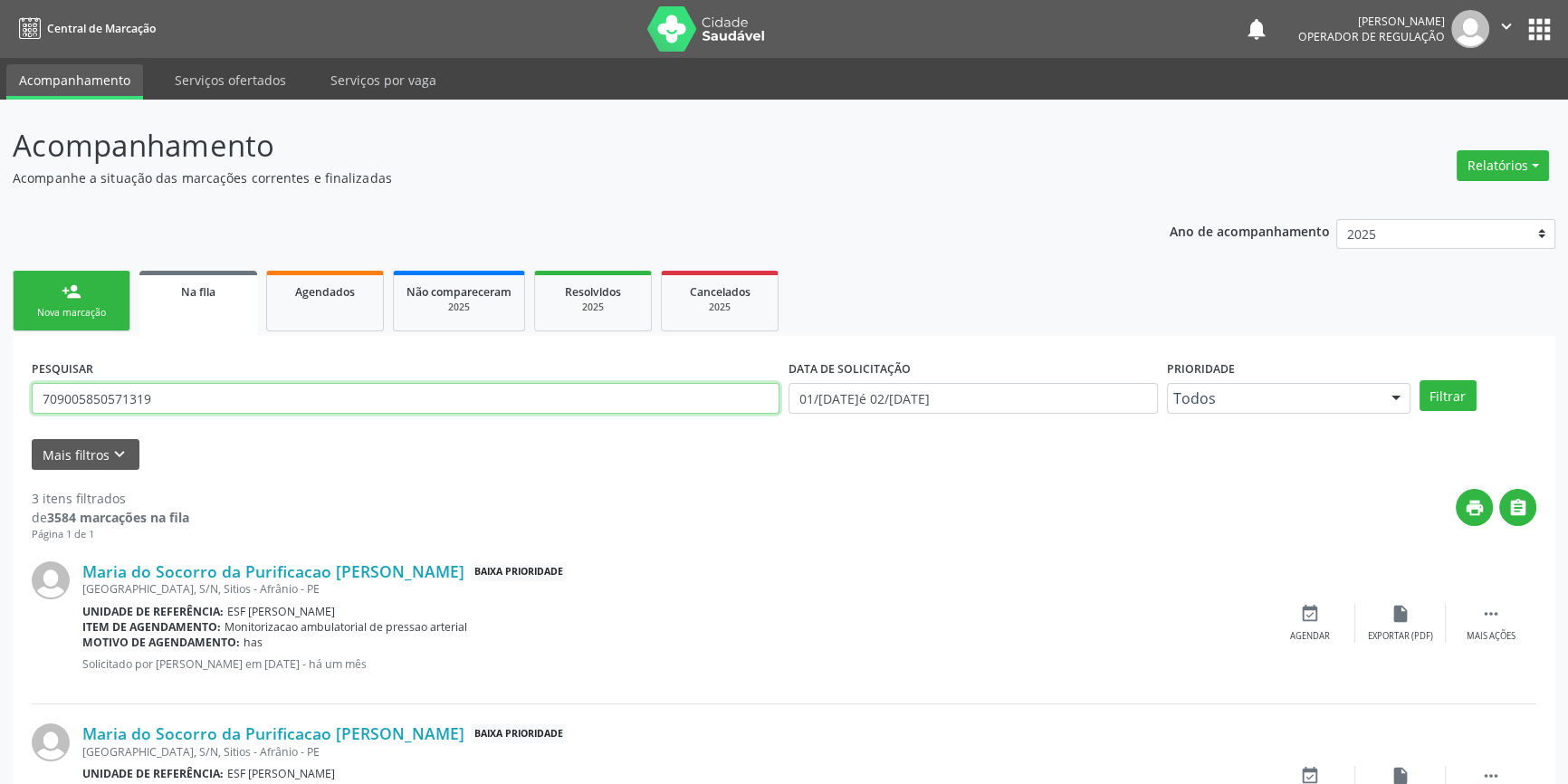
drag, startPoint x: 208, startPoint y: 393, endPoint x: 0, endPoint y: 361, distance: 210.4
click at [0, 361] on div "Acompanhamento Acompanhe a situação das marcações correntes e finalizadas Relat…" at bounding box center [784, 579] width 1568 height 960
type input "702804627938768"
click at [1442, 384] on button "Filtrar" at bounding box center [1448, 395] width 57 height 31
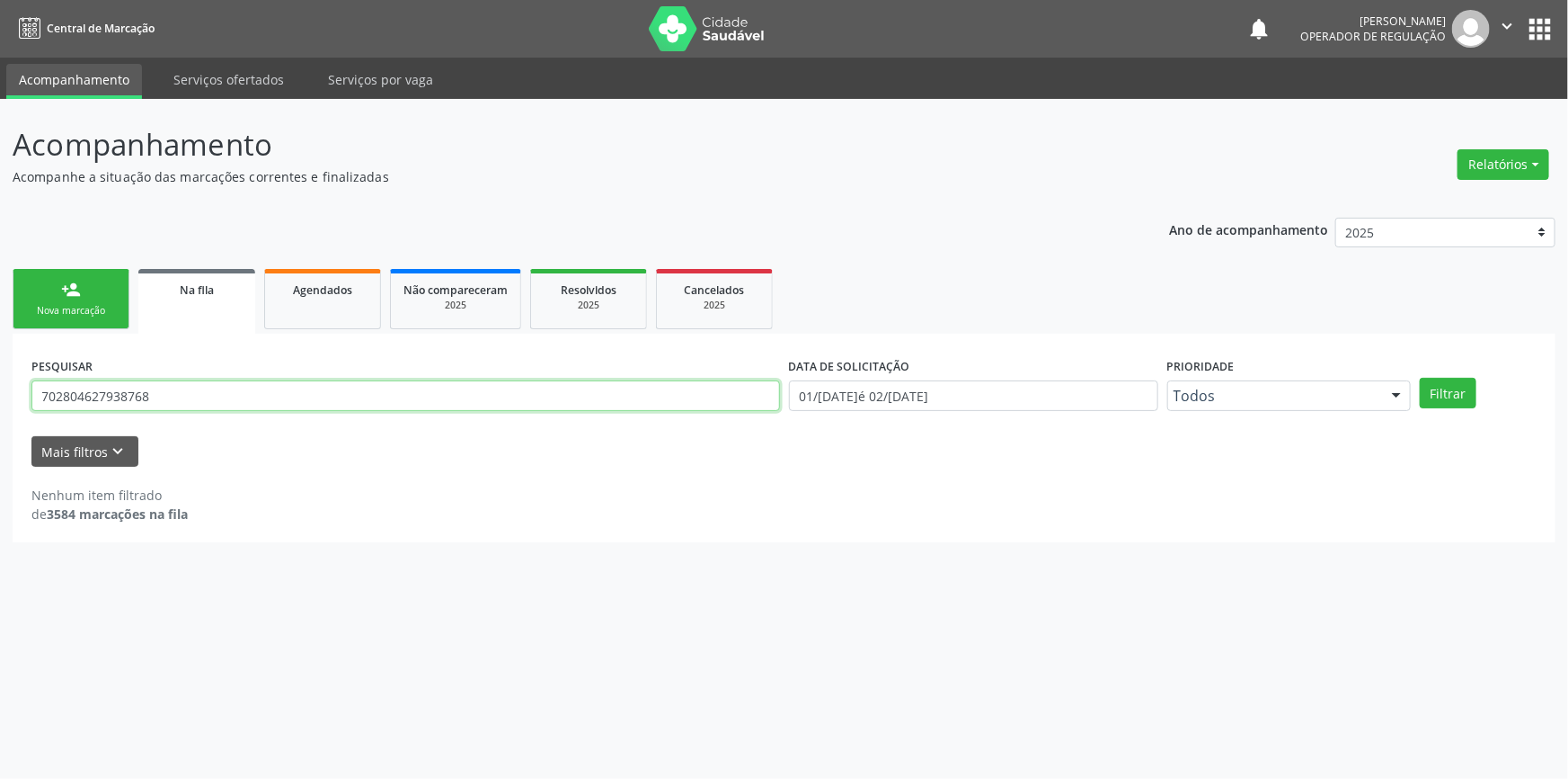
drag, startPoint x: 259, startPoint y: 403, endPoint x: 50, endPoint y: 396, distance: 209.1
click at [53, 396] on input "702804627938768" at bounding box center [405, 395] width 748 height 30
click at [50, 396] on input "702804627938768" at bounding box center [405, 395] width 748 height 30
drag, startPoint x: 188, startPoint y: 391, endPoint x: 0, endPoint y: 397, distance: 188.1
click at [0, 397] on div "Acompanhamento Acompanhe a situação das marcações correntes e finalizadas Relat…" at bounding box center [784, 438] width 1568 height 680
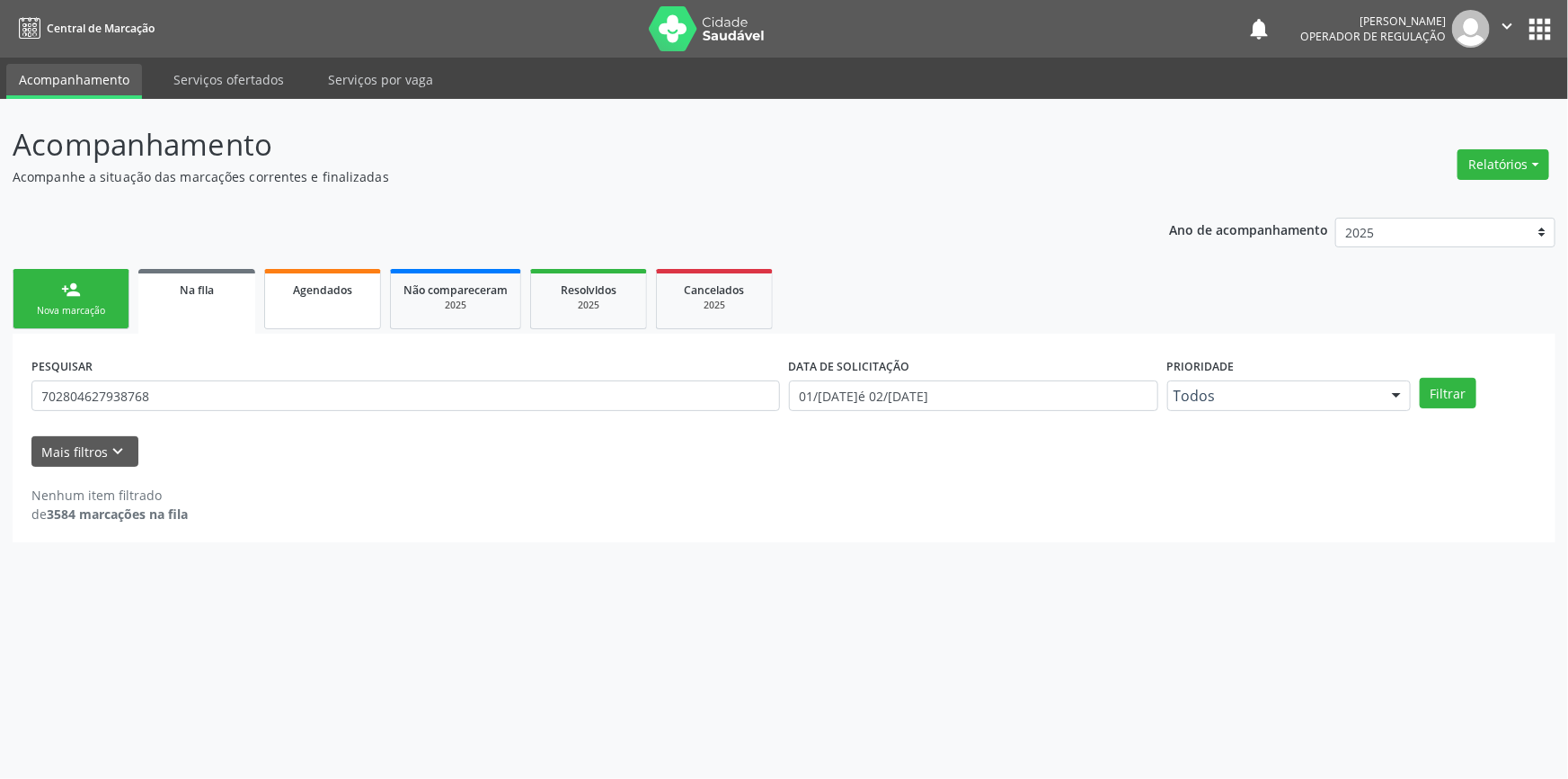
click at [290, 320] on link "Agendados" at bounding box center [322, 299] width 116 height 61
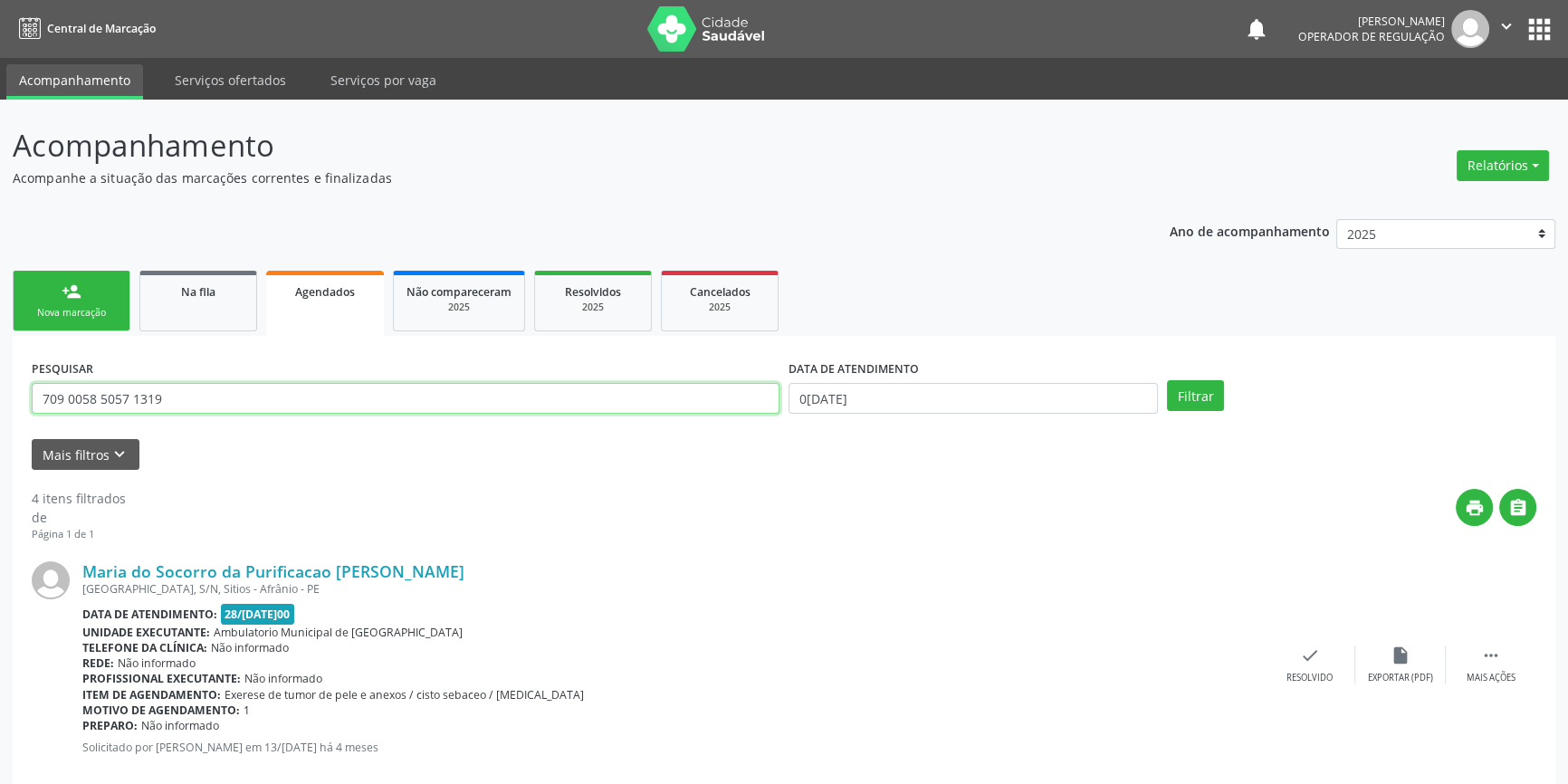
click at [220, 407] on input "709 0058 5057 1319" at bounding box center [405, 398] width 748 height 31
drag, startPoint x: 220, startPoint y: 407, endPoint x: 0, endPoint y: 405, distance: 220.0
paste input "2804627938768"
type input "702804627938768"
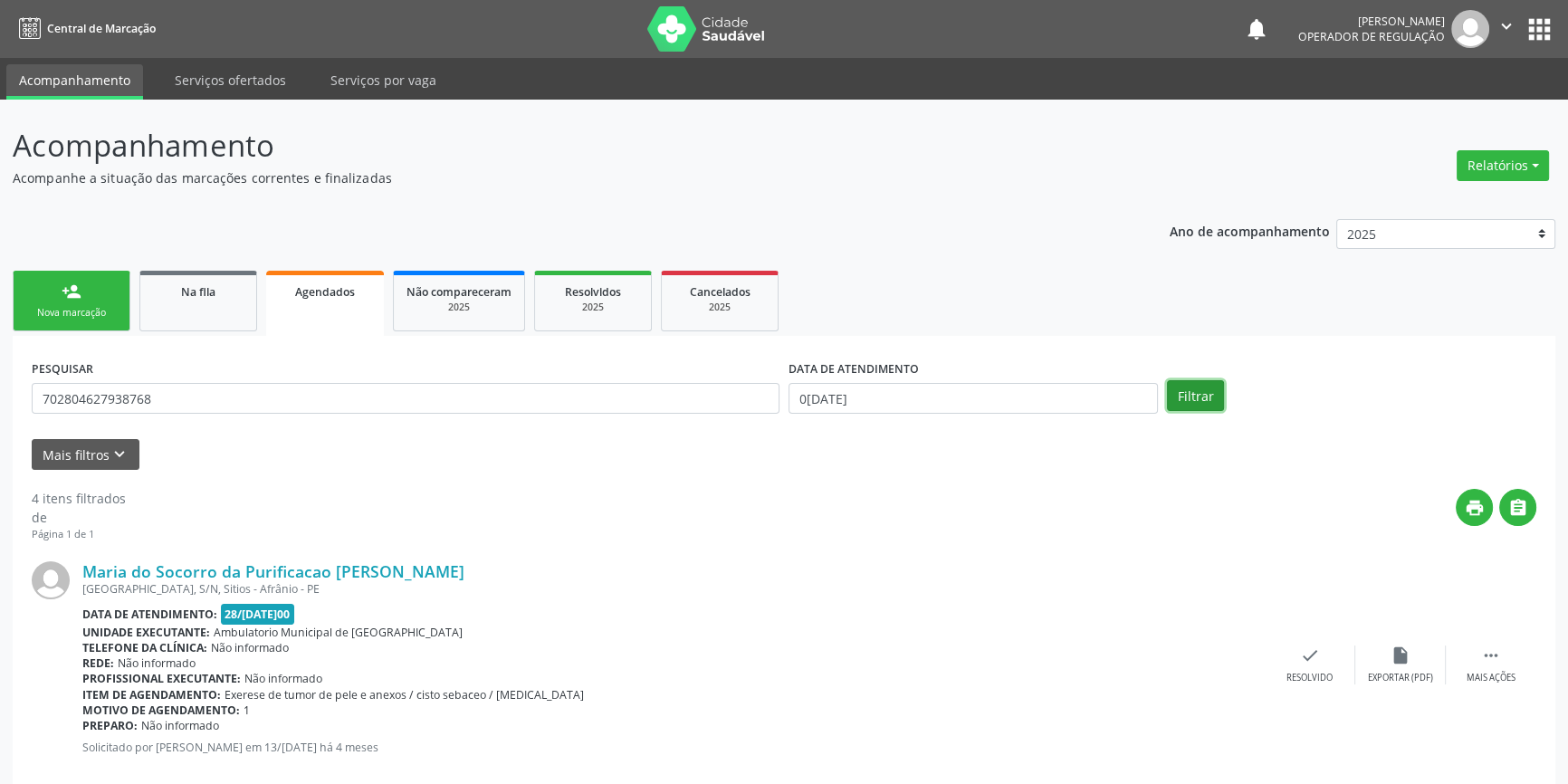
click at [1208, 395] on button "Filtrar" at bounding box center [1195, 395] width 57 height 31
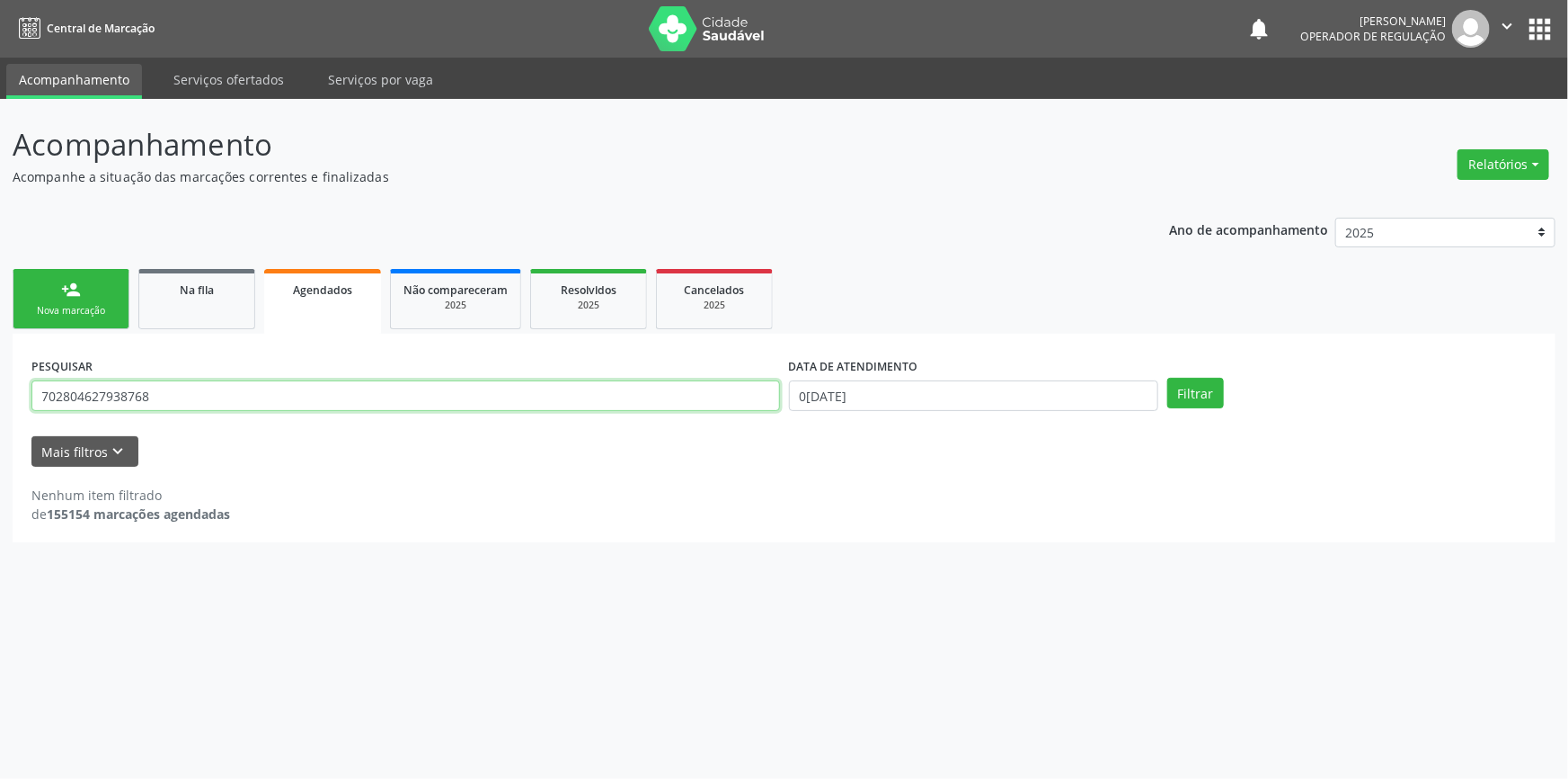
drag, startPoint x: 116, startPoint y: 399, endPoint x: 0, endPoint y: 392, distance: 116.2
click at [0, 392] on div "Acompanhamento Acompanhe a situação das marcações correntes e finalizadas Relat…" at bounding box center [784, 438] width 1568 height 680
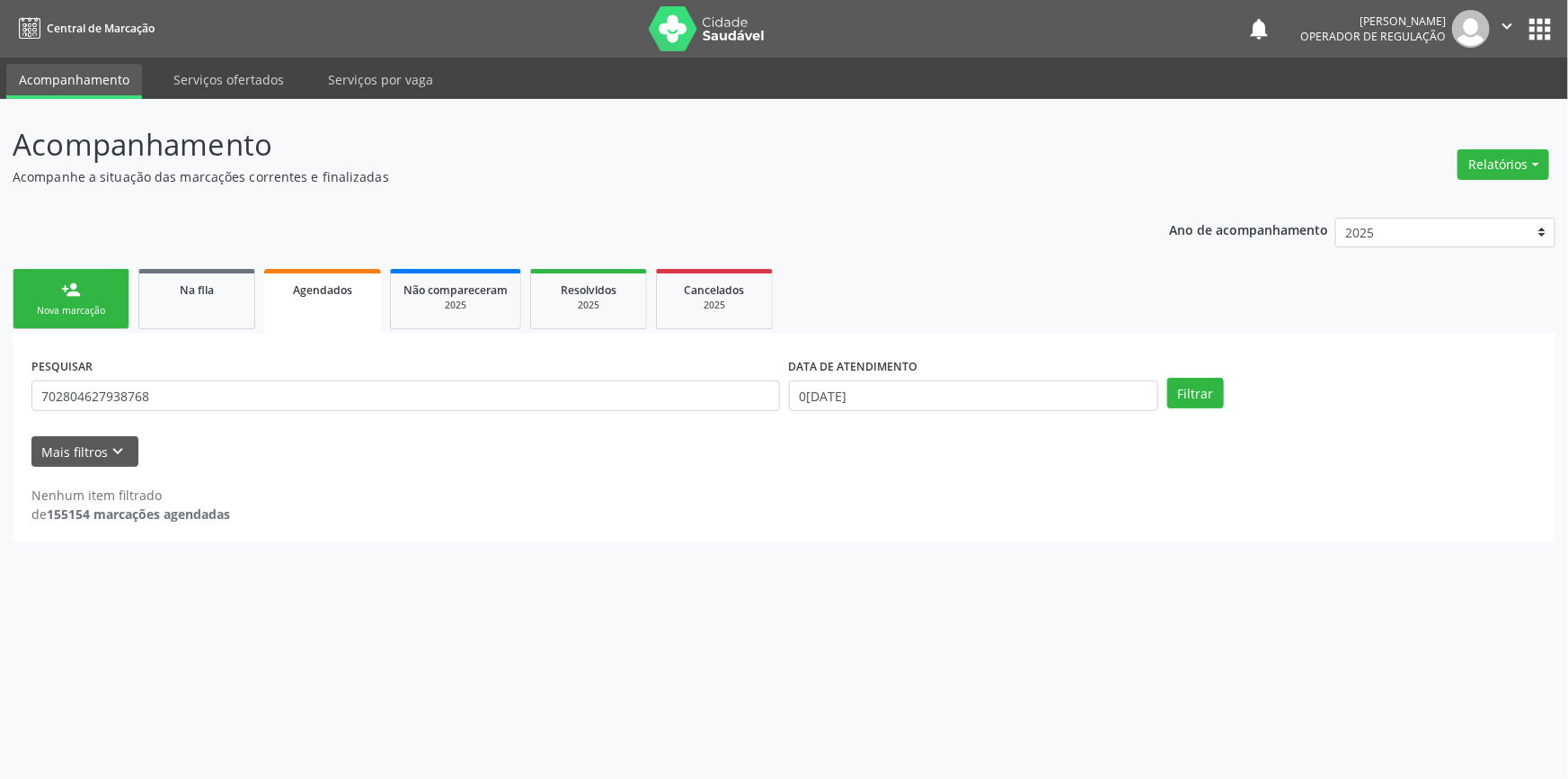
click at [61, 298] on link "person_add Nova marcação" at bounding box center [70, 299] width 116 height 61
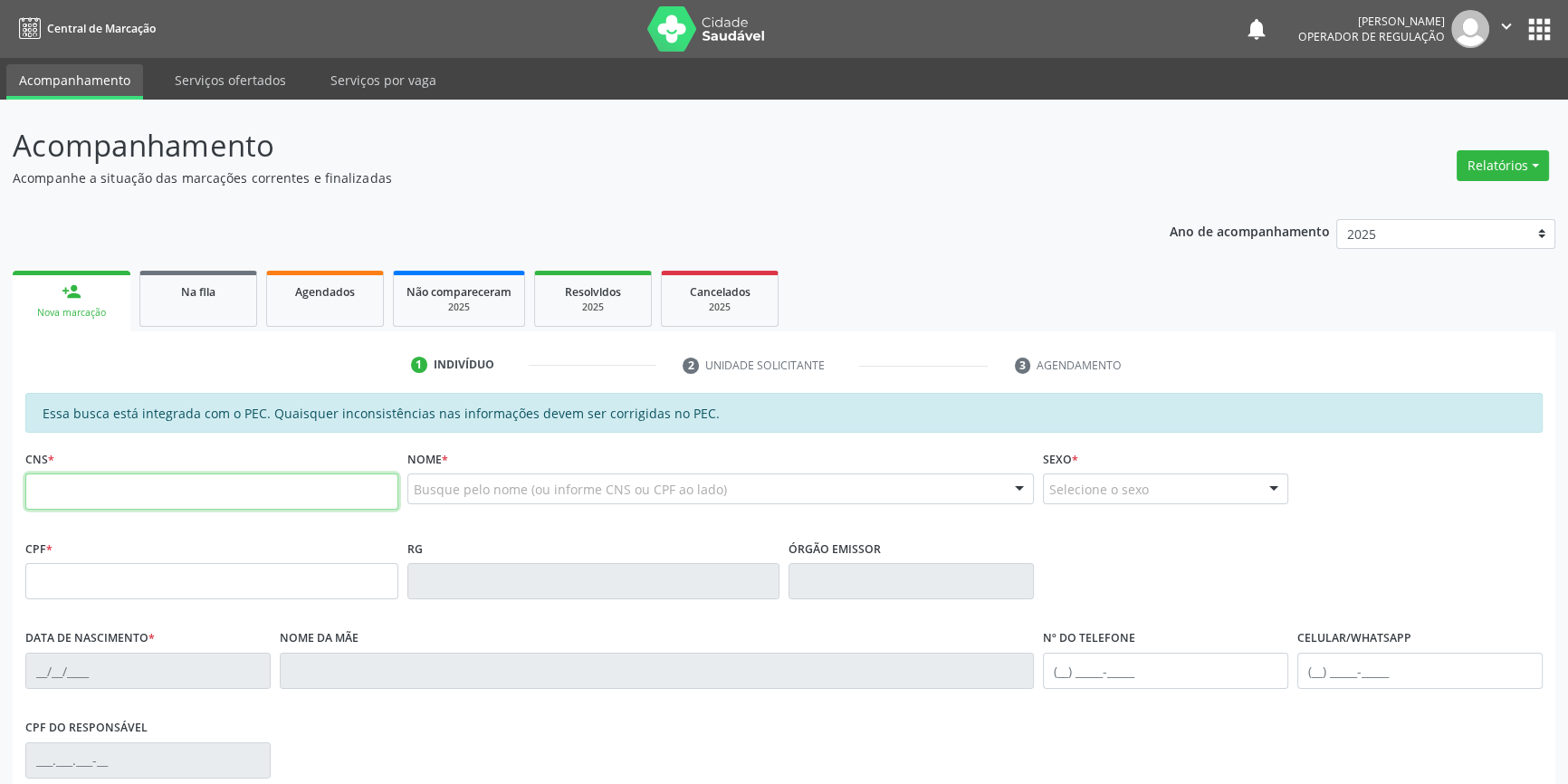
click at [153, 494] on input "text" at bounding box center [212, 490] width 373 height 36
paste input "702 8046 2793 8768"
type input "702 8046 2793 8768"
type input "375.848.804-44"
type input "12/11/1960"
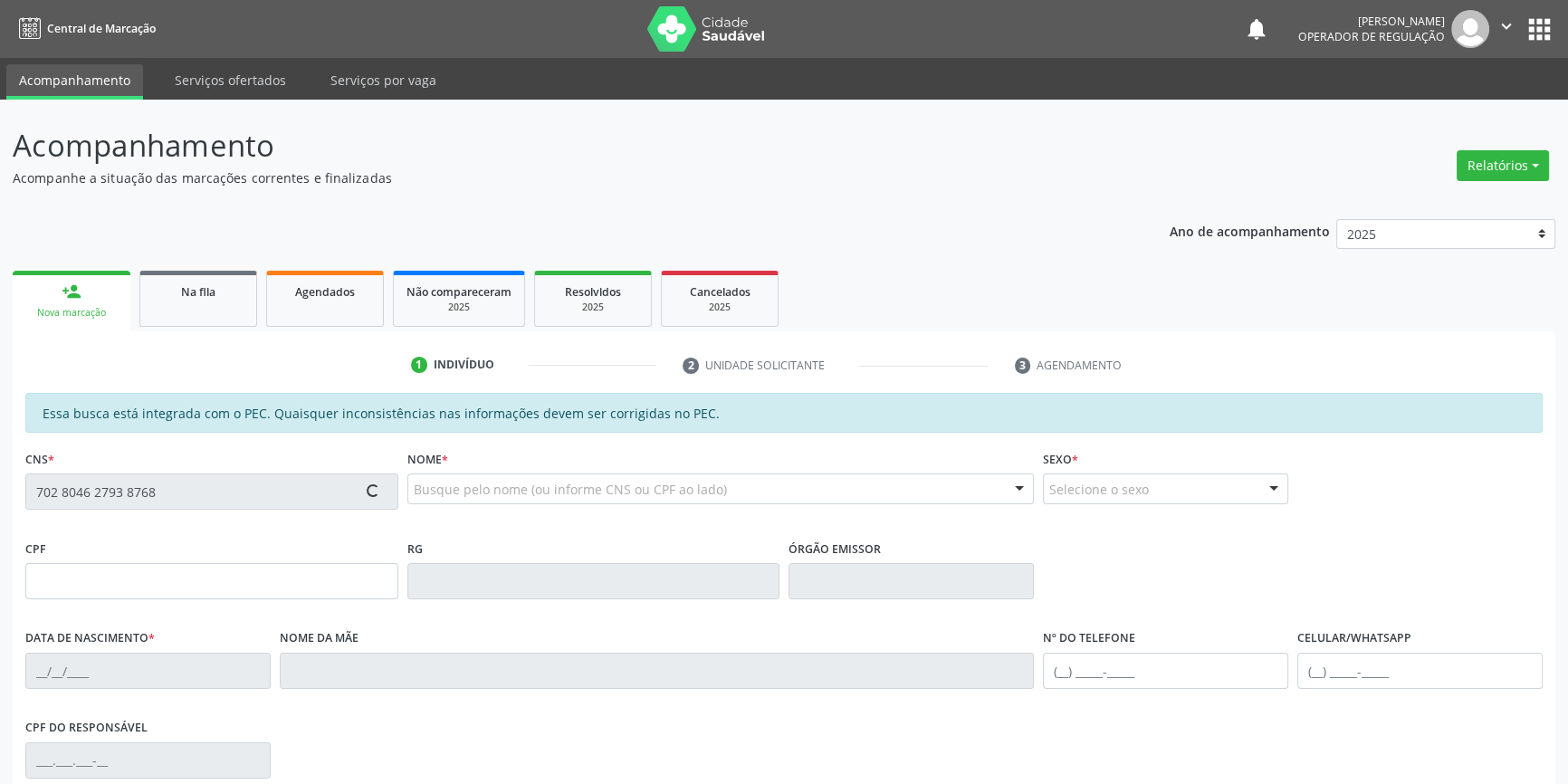
type input "Madalena de Macedo Rodrigues"
type input "(87) 98842-3584"
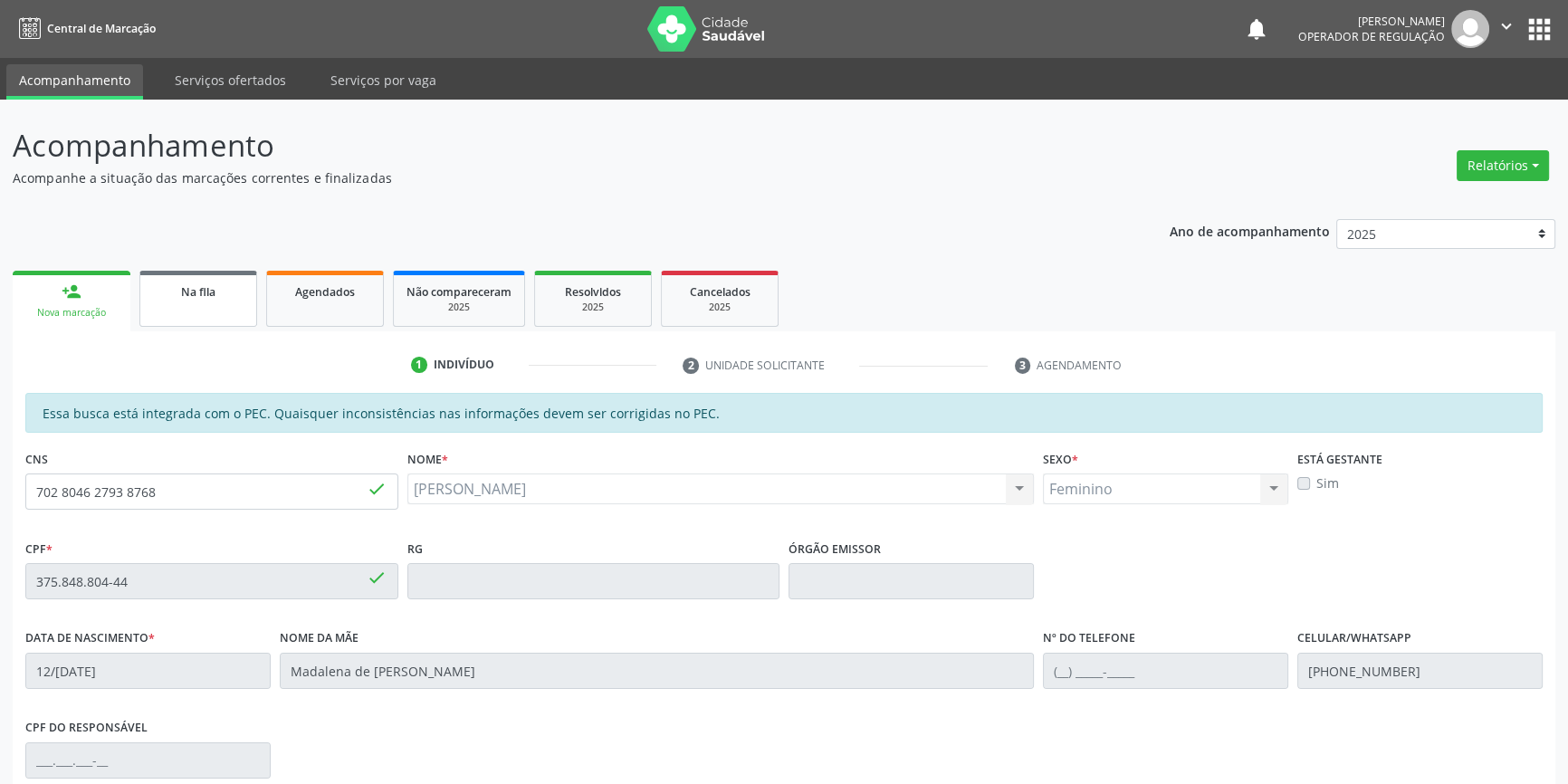
click at [200, 322] on link "Na fila" at bounding box center [197, 298] width 117 height 56
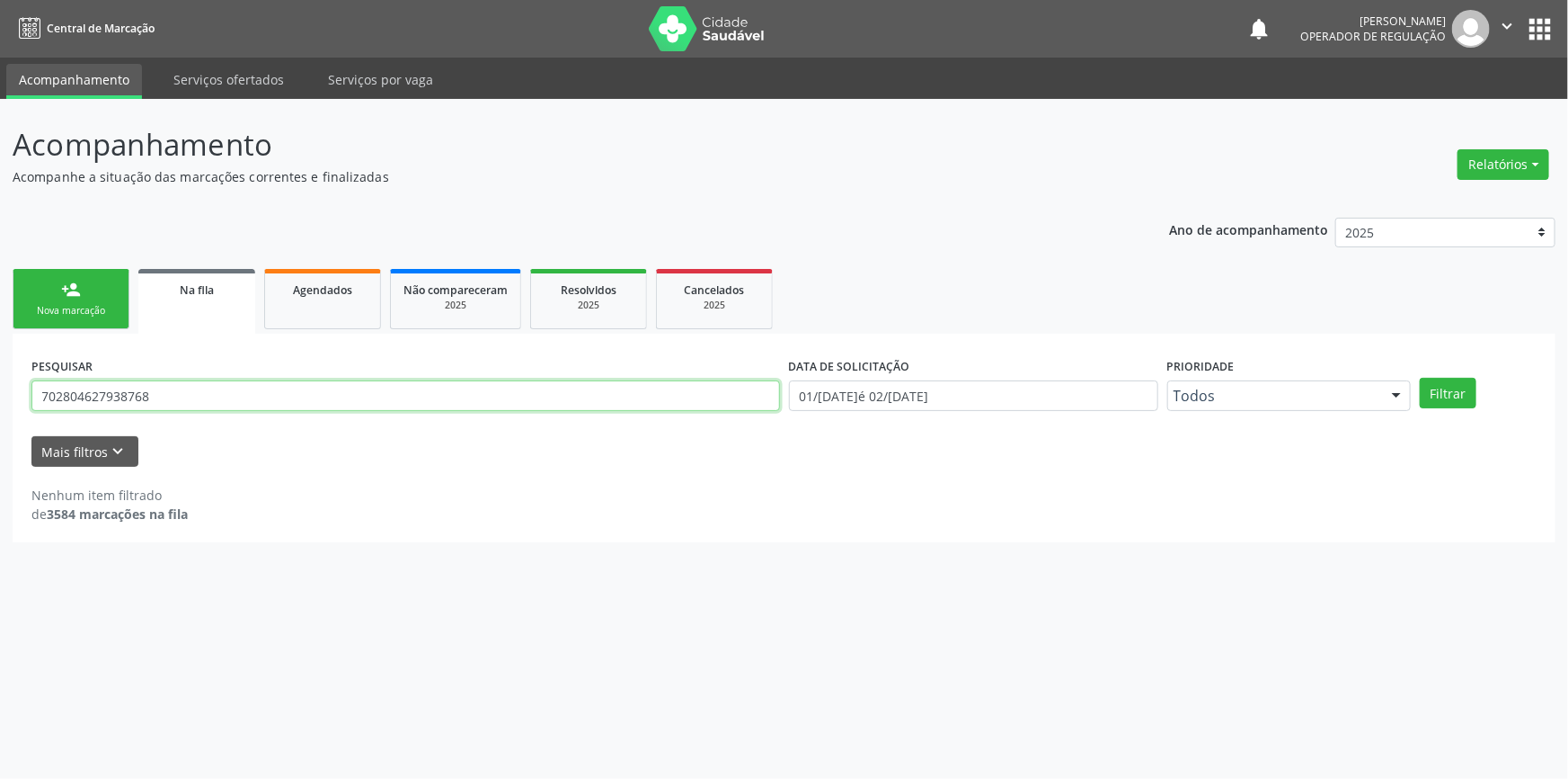
drag, startPoint x: 259, startPoint y: 408, endPoint x: 102, endPoint y: 423, distance: 157.7
click at [0, 415] on div "Acompanhamento Acompanhe a situação das marcações correntes e finalizadas Relat…" at bounding box center [784, 438] width 1568 height 680
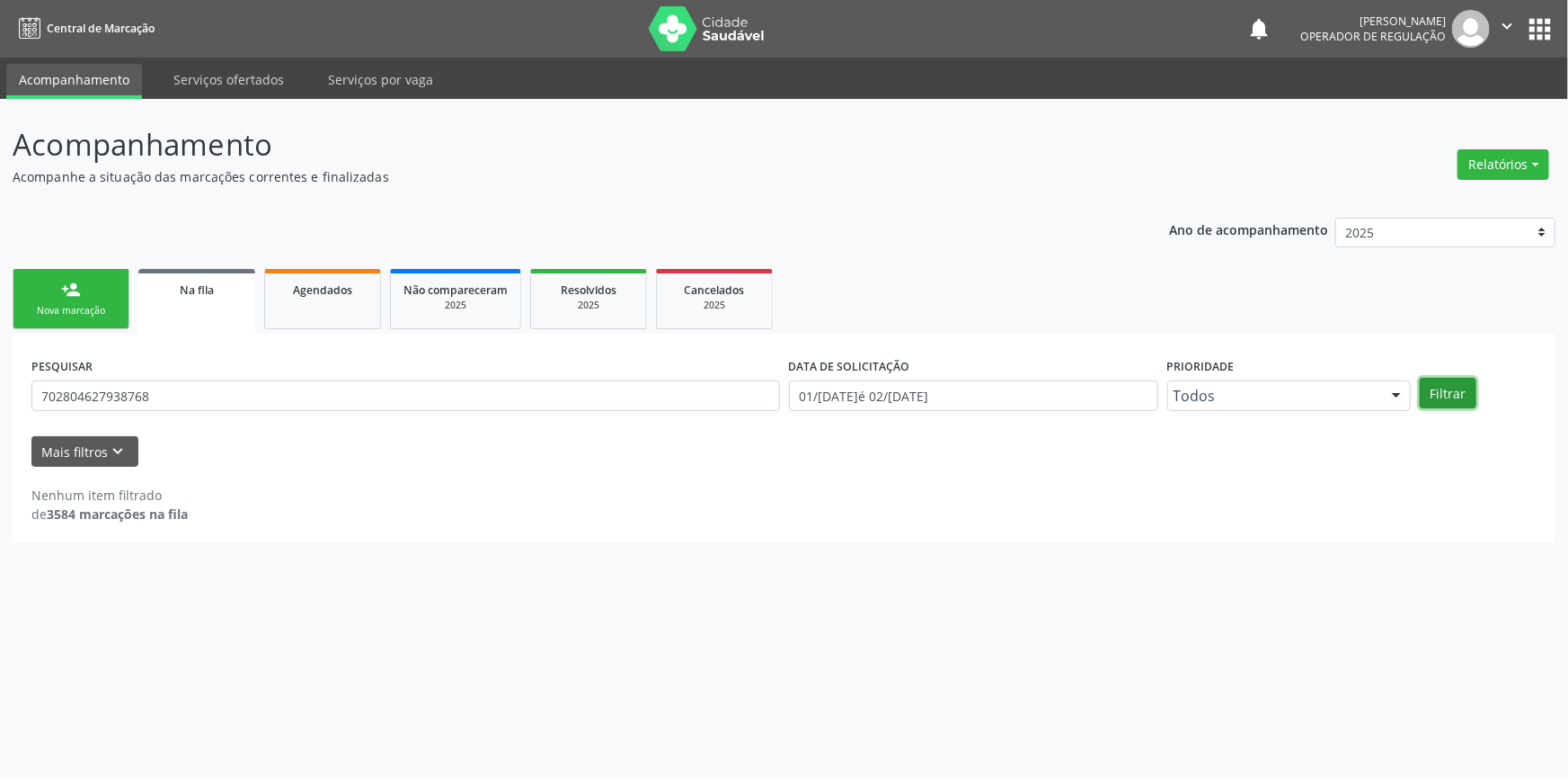
click at [1433, 390] on button "Filtrar" at bounding box center [1449, 392] width 57 height 30
click at [1045, 414] on div "DATA DE SOLICITAÇÃO 01/01/2018 até 02/09/2025" at bounding box center [973, 388] width 379 height 70
click at [306, 303] on link "Agendados" at bounding box center [322, 299] width 116 height 61
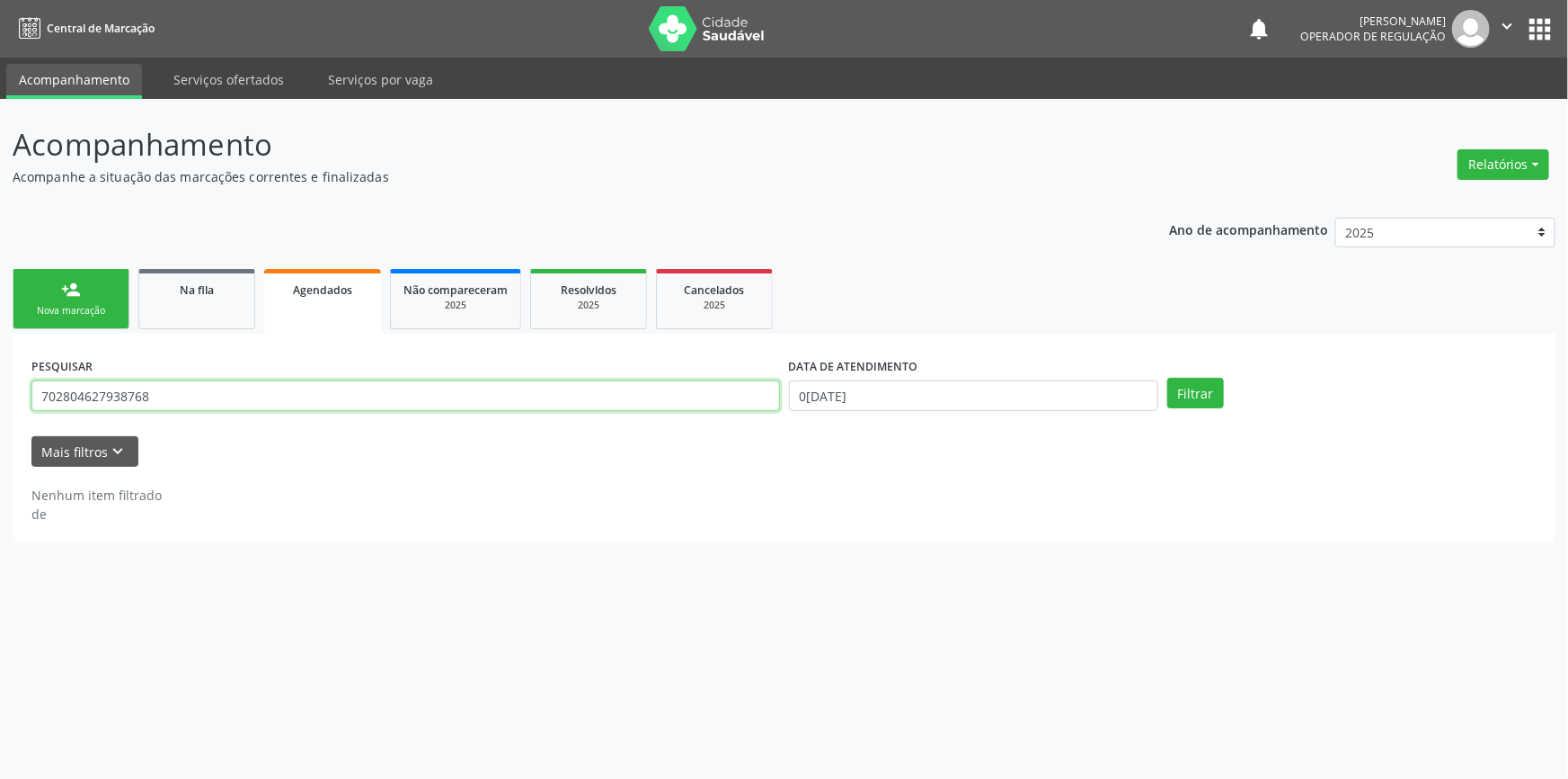
drag, startPoint x: 197, startPoint y: 401, endPoint x: 0, endPoint y: 441, distance: 201.0
click at [0, 441] on div "Acompanhamento Acompanhe a situação das marcações correntes e finalizadas Relat…" at bounding box center [784, 438] width 1568 height 680
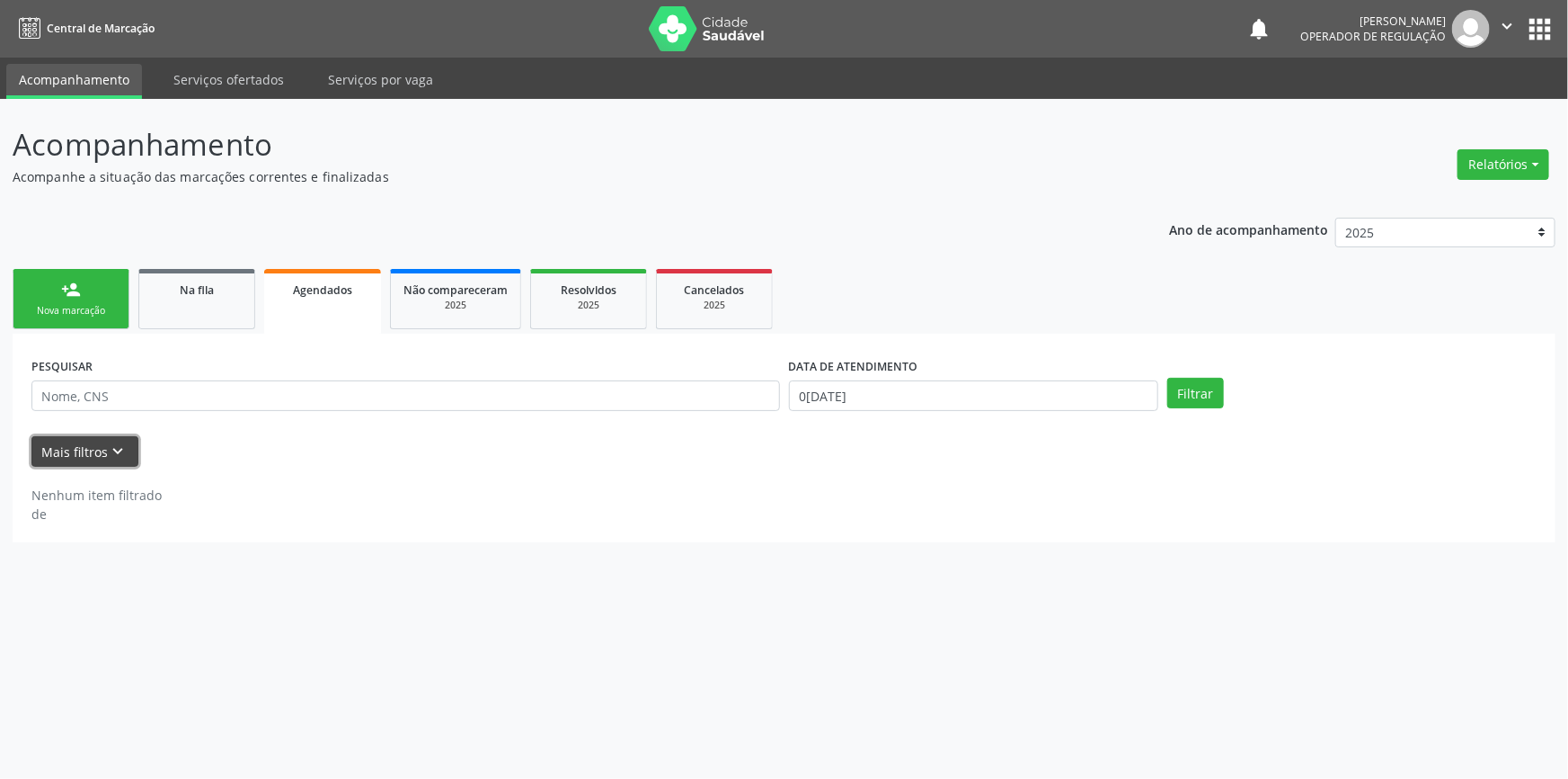
click at [63, 440] on button "Mais filtros keyboard_arrow_down" at bounding box center [84, 452] width 107 height 31
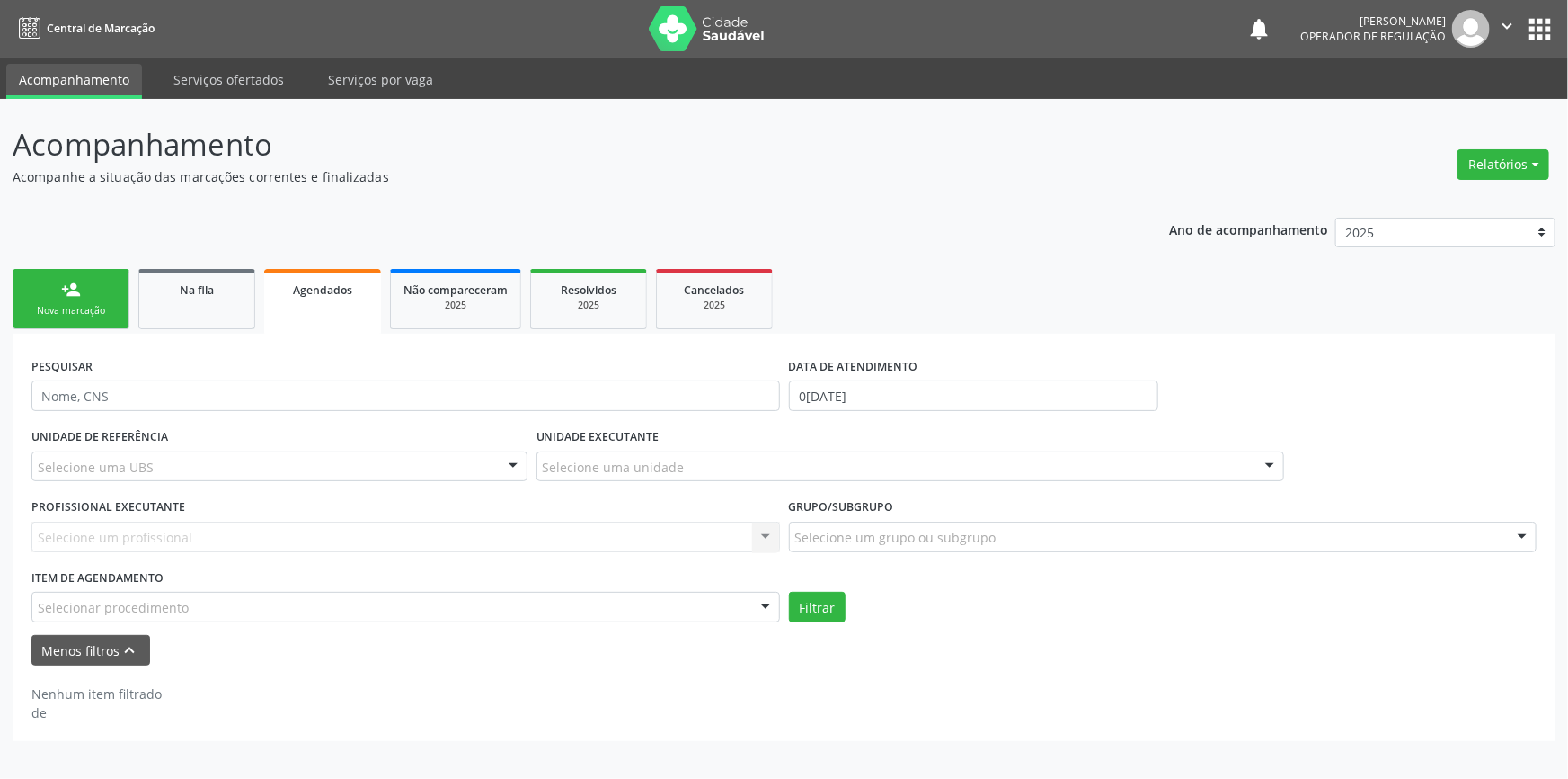
click at [225, 613] on div "Selecionar procedimento" at bounding box center [405, 606] width 748 height 30
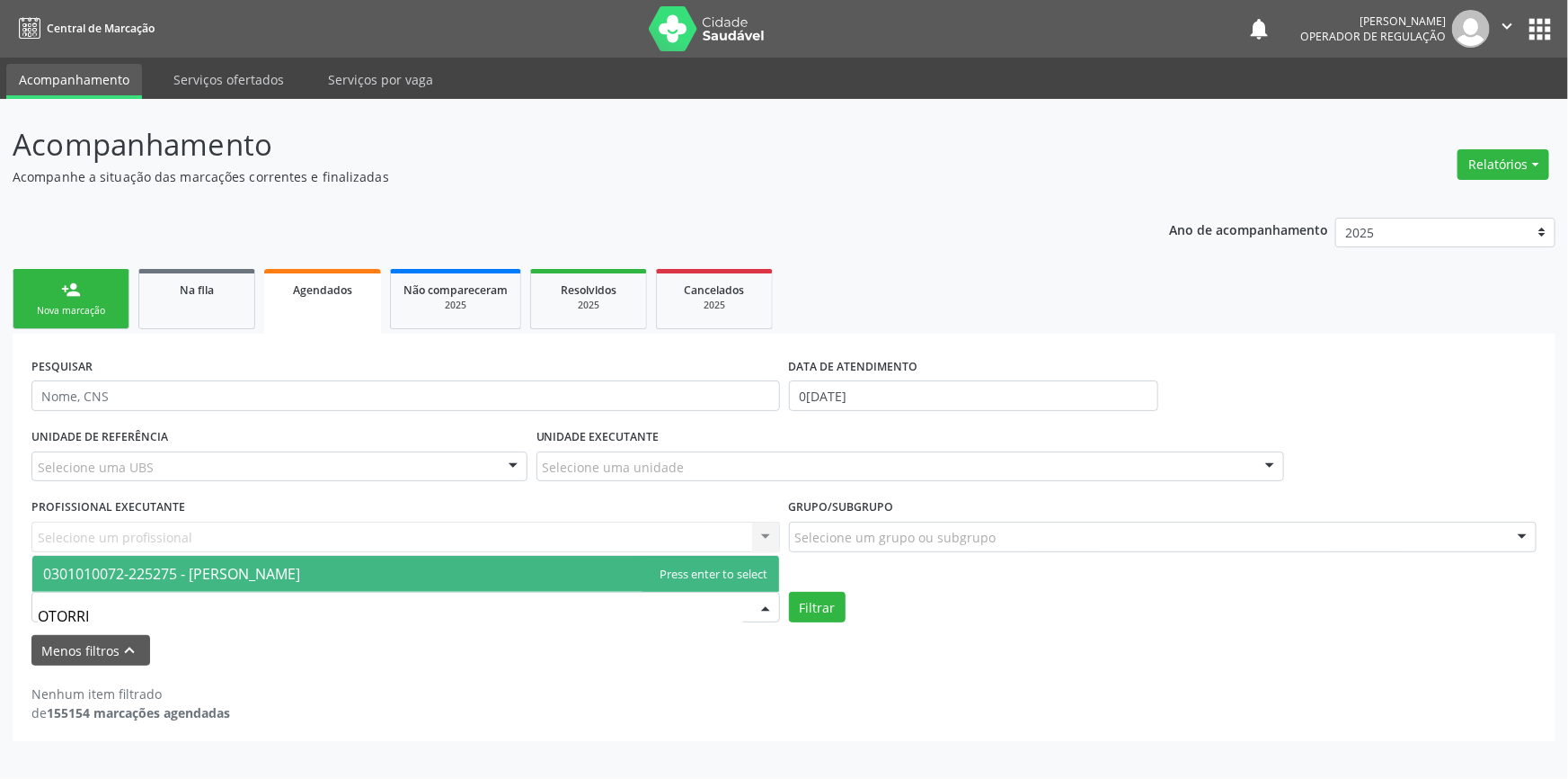
type input "OTORRIN"
click at [260, 588] on span "0301010072-225275 - Médico Otorrinolaringologista" at bounding box center [405, 573] width 746 height 36
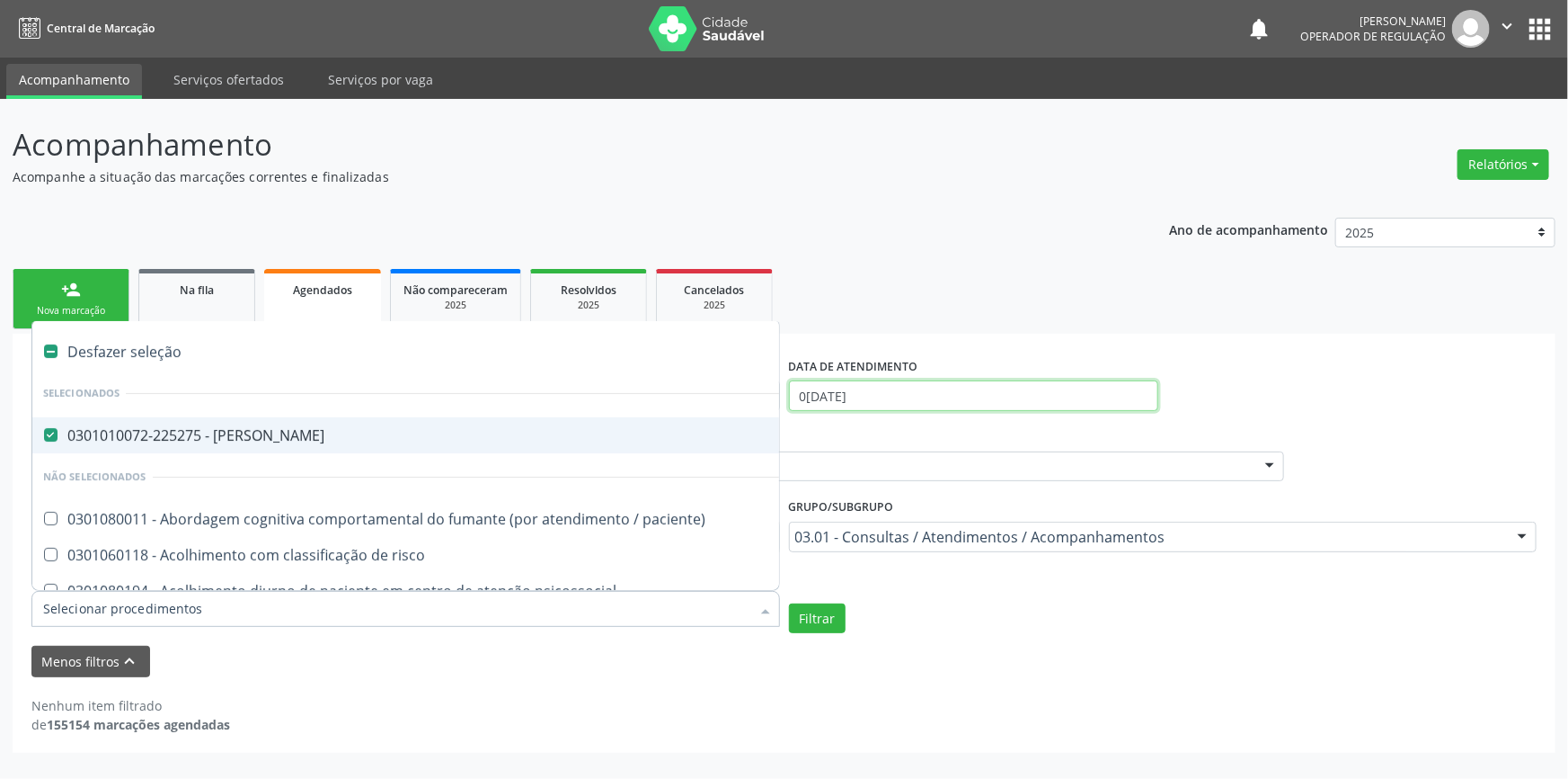
click at [953, 389] on input "02/09/2025" at bounding box center [974, 395] width 370 height 30
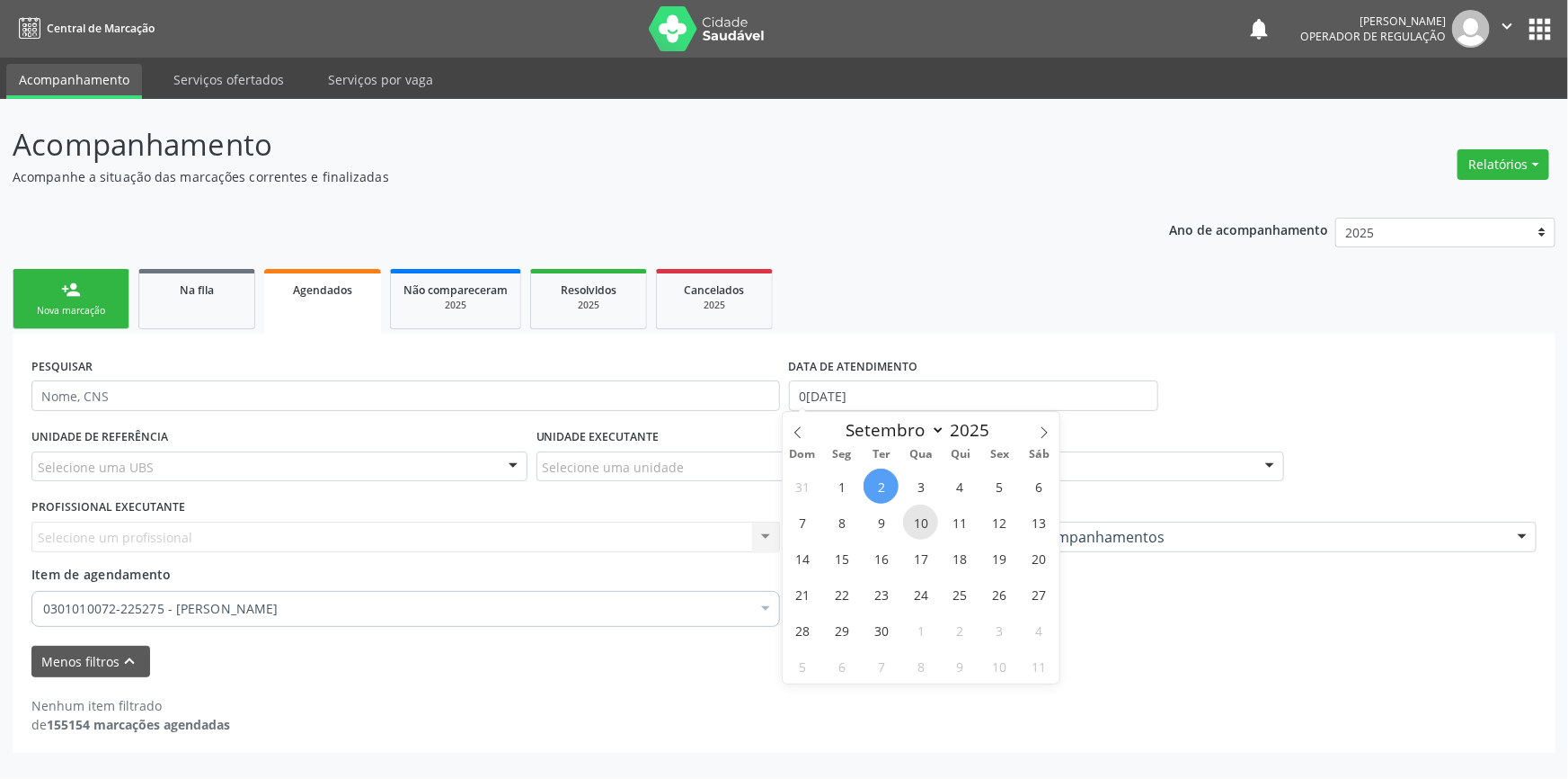
click at [936, 514] on span "10" at bounding box center [920, 522] width 35 height 35
type input "10/09/2025"
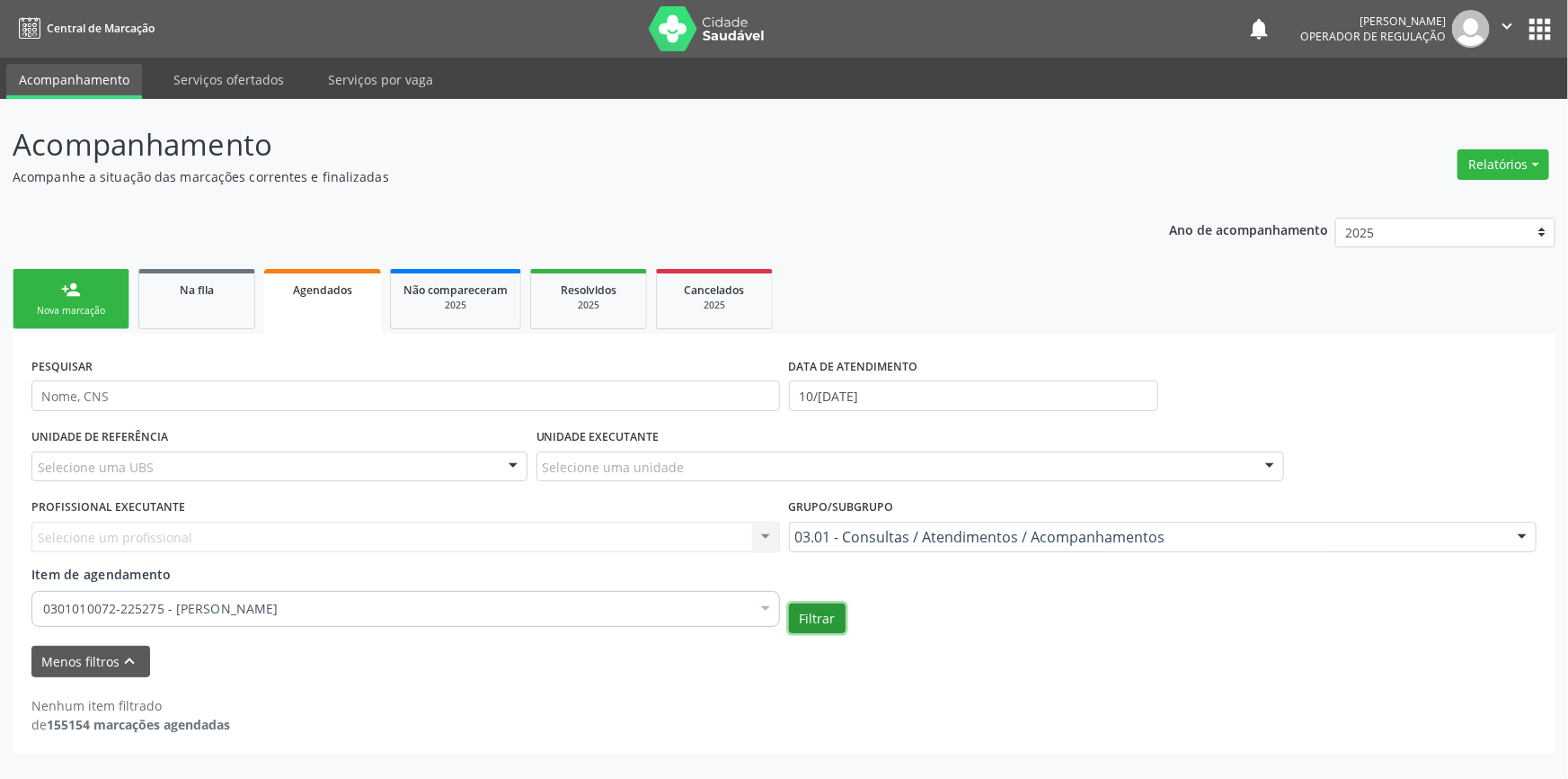
click at [823, 618] on button "Filtrar" at bounding box center [818, 618] width 57 height 30
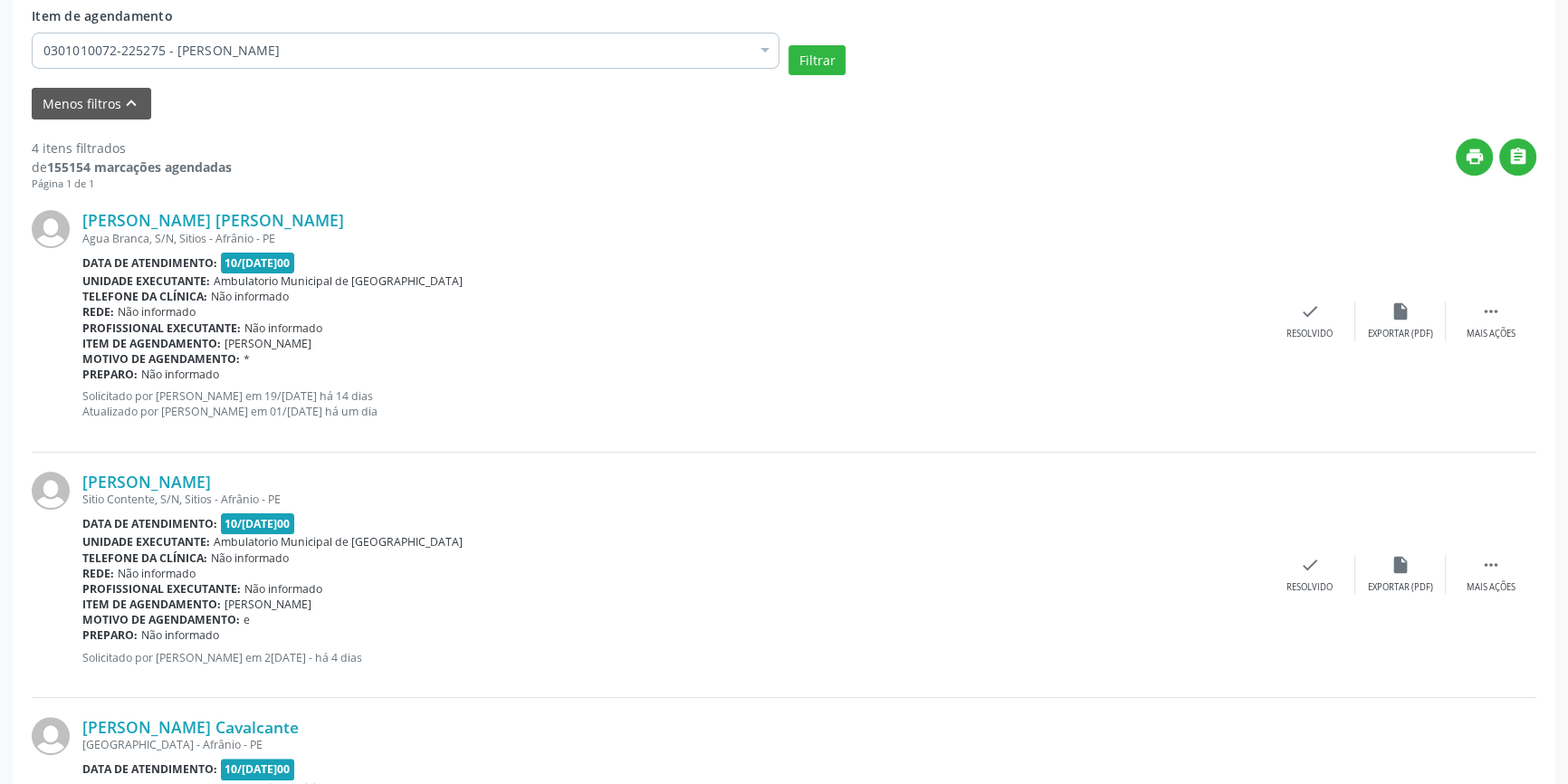
scroll to position [336, 0]
